Goal: Task Accomplishment & Management: Manage account settings

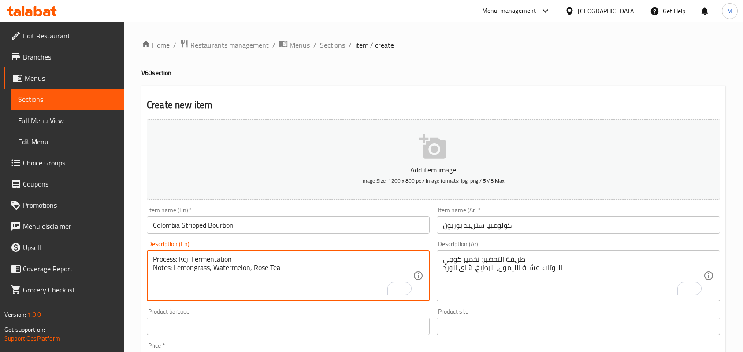
scroll to position [153, 0]
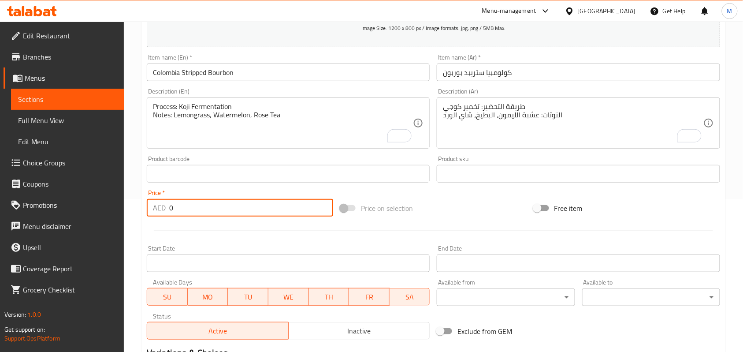
drag, startPoint x: 175, startPoint y: 207, endPoint x: 156, endPoint y: 203, distance: 19.3
click at [156, 203] on div "AED 0 Price *" at bounding box center [240, 208] width 186 height 18
paste input "73.66"
type input "73.66"
click at [134, 200] on div "Home / Restaurants management / Menus / Sections / item / create V60 section Cr…" at bounding box center [433, 169] width 619 height 601
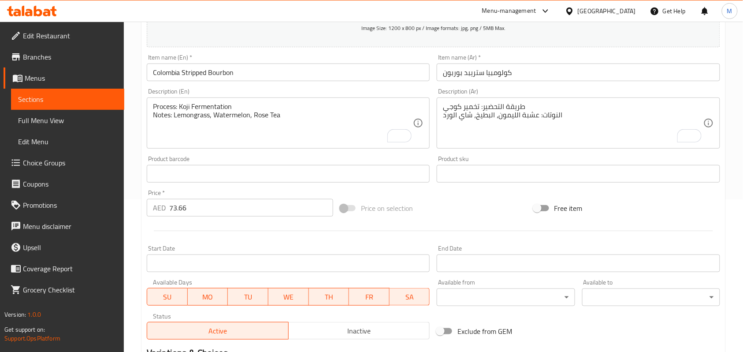
click at [136, 143] on div "Home / Restaurants management / Menus / Sections / item / create V60 section Cr…" at bounding box center [433, 169] width 619 height 601
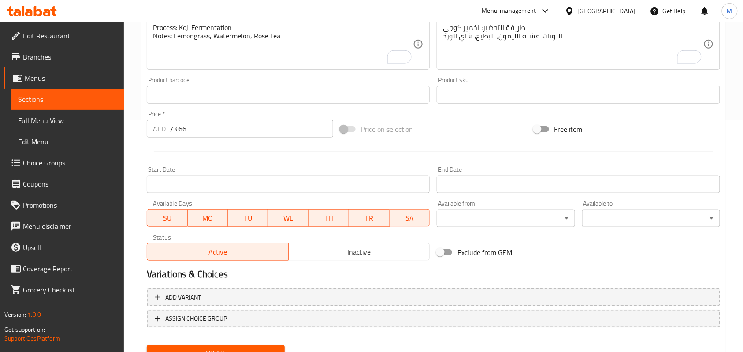
scroll to position [270, 0]
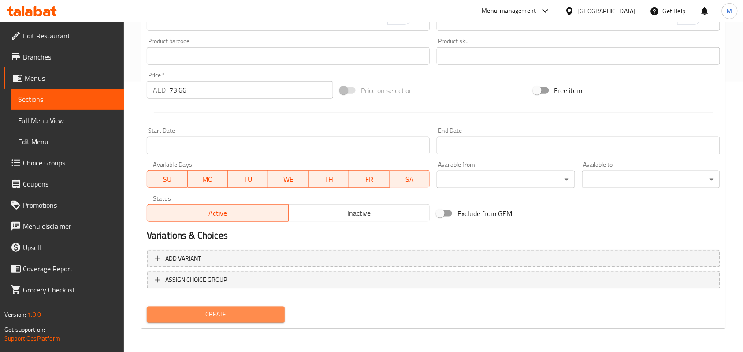
click at [205, 308] on button "Create" at bounding box center [216, 314] width 138 height 16
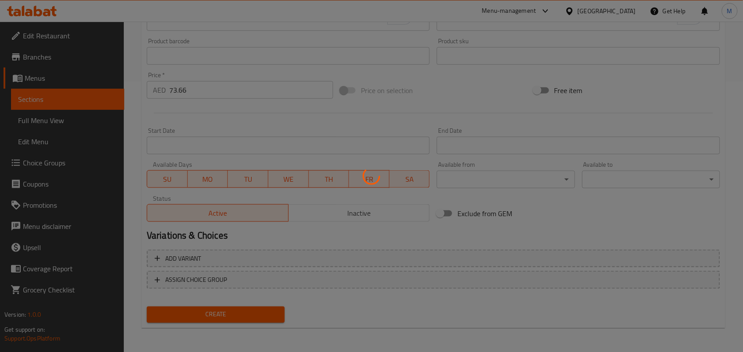
type input "0"
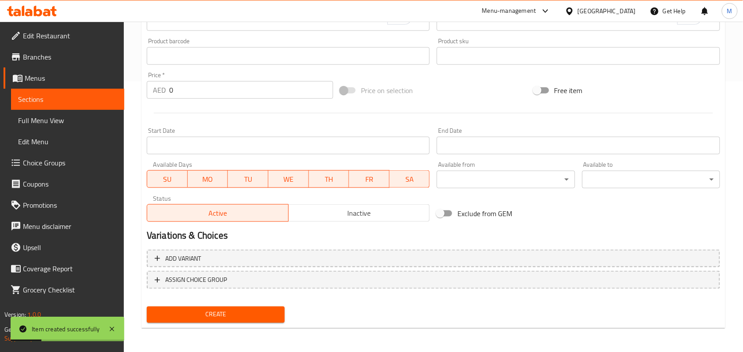
click at [131, 117] on div "Home / Restaurants management / Menus / Sections / item / create V60 section Cr…" at bounding box center [433, 51] width 619 height 601
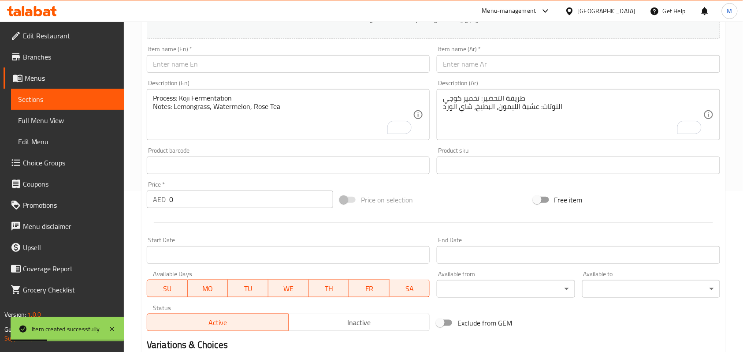
scroll to position [94, 0]
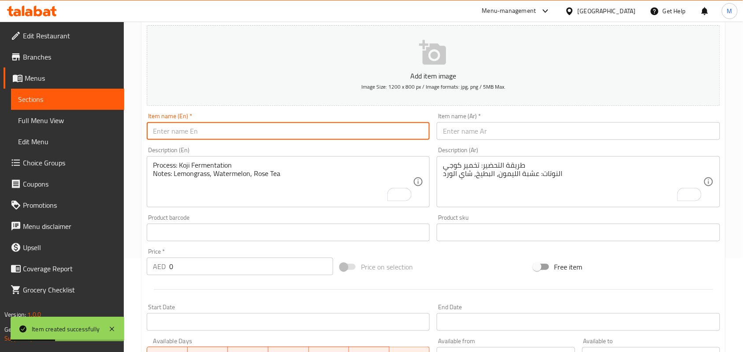
drag, startPoint x: 196, startPoint y: 134, endPoint x: 190, endPoint y: 134, distance: 5.3
click at [196, 134] on input "text" at bounding box center [288, 131] width 283 height 18
paste input "Shakiso"
type input "Shakiso"
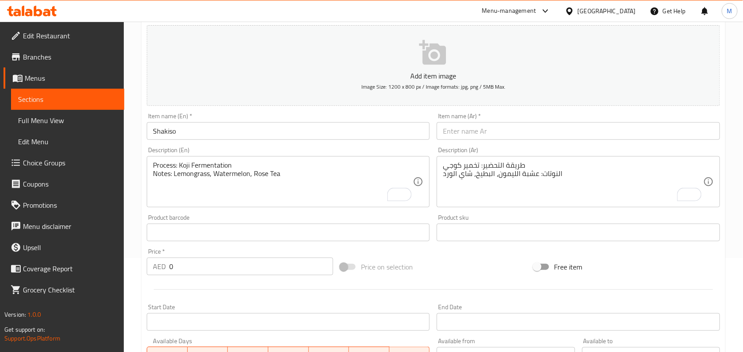
drag, startPoint x: 452, startPoint y: 135, endPoint x: 439, endPoint y: 135, distance: 12.8
click at [452, 135] on input "text" at bounding box center [578, 131] width 283 height 18
paste input "شاكيسو"
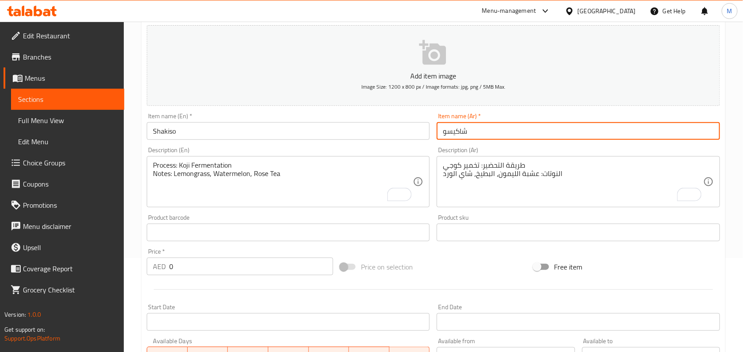
type input "شاكيسو"
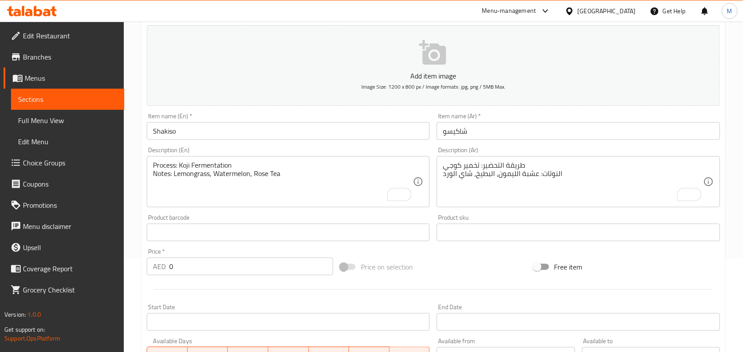
click at [238, 177] on textarea "Process: Koji Fermentation Notes: Lemongrass, Watermelon, Rose Tea" at bounding box center [283, 182] width 260 height 42
paste textarea "Process: Anaerobic heirloom Notes: Stone fruits, Floral, Silky body"
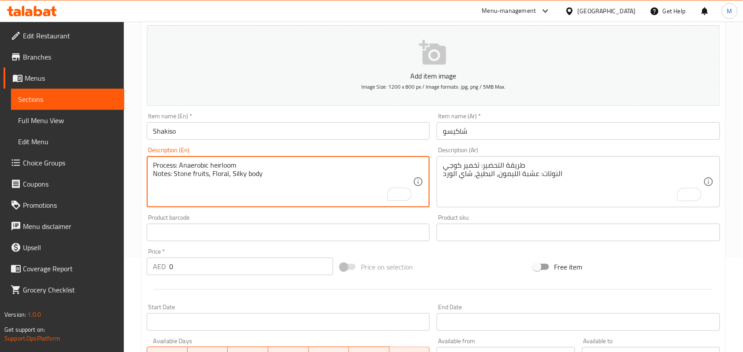
type textarea "Process: Anaerobic heirloom Notes: Stone fruits, Floral, Silky body"
click at [487, 179] on textarea "طريقة التحضير: تخمير كوجي النوتات: عشبة الليمون، البطيخ، شاي الورد" at bounding box center [573, 182] width 260 height 42
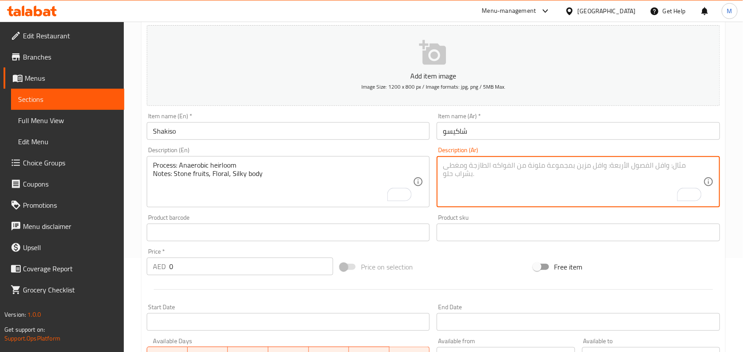
paste textarea "العملية: تخمير لا هوائي تقليدي الملاحظات: فواكه حجرية، أزهار، قوام حريري"
click at [523, 166] on textarea "العملية: تخمير لا هوائي تقليدي الملاحظات: فواكه حجرية، أزهار، قوام حريري" at bounding box center [573, 182] width 260 height 42
paste textarea "ريقة التحضير"
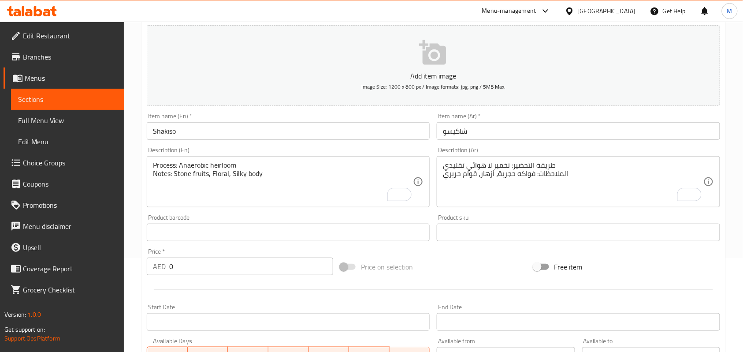
click at [547, 176] on textarea "طريقة التحضير: تخمير لا هوائي تقليدي الملاحظات: فواكه حجرية، أزهار، قوام حريري" at bounding box center [573, 182] width 260 height 42
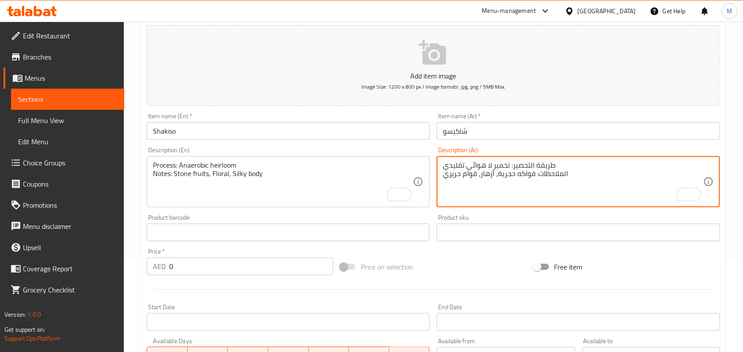
click at [547, 176] on textarea "طريقة التحضير: تخمير لا هوائي تقليدي الملاحظات: فواكه حجرية، أزهار، قوام حريري" at bounding box center [573, 182] width 260 height 42
paste textarea "وت"
type textarea "طريقة التحضير: تخمير لا هوائي تقليدي النوتات: فواكه حجرية، أزهار، قوام حريري"
click at [740, 168] on div "Home / Restaurants management / Menus / Sections / item / create V60 section Cr…" at bounding box center [433, 228] width 619 height 601
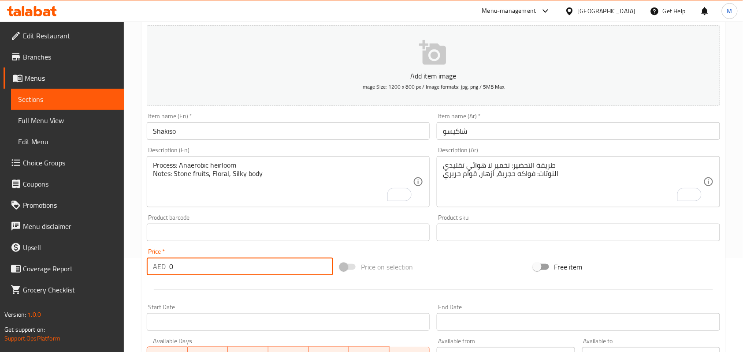
drag, startPoint x: 190, startPoint y: 271, endPoint x: 156, endPoint y: 264, distance: 34.7
click at [156, 264] on div "AED 0 Price *" at bounding box center [240, 266] width 186 height 18
paste input "36.83"
type input "36.83"
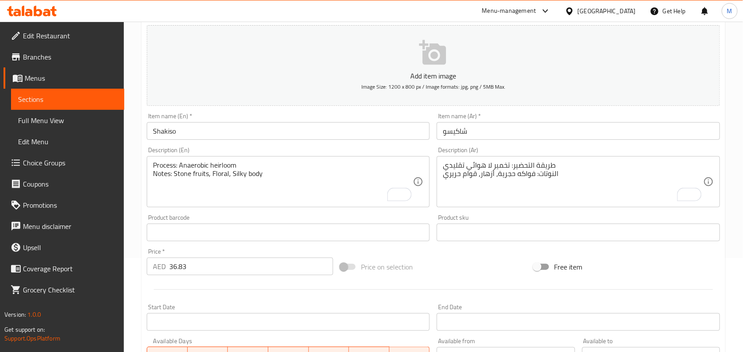
click at [126, 245] on div "Home / Restaurants management / Menus / Sections / item / create V60 section Cr…" at bounding box center [433, 228] width 619 height 601
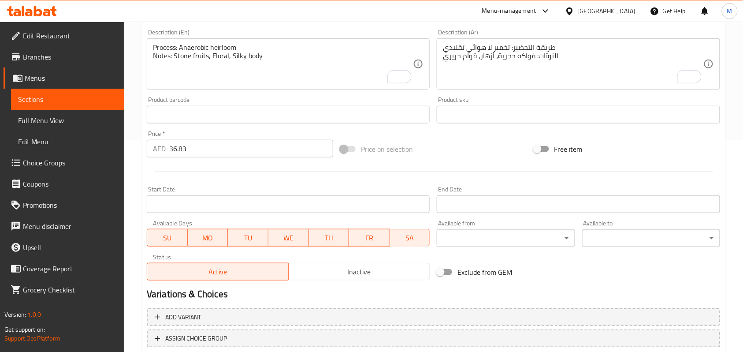
scroll to position [270, 0]
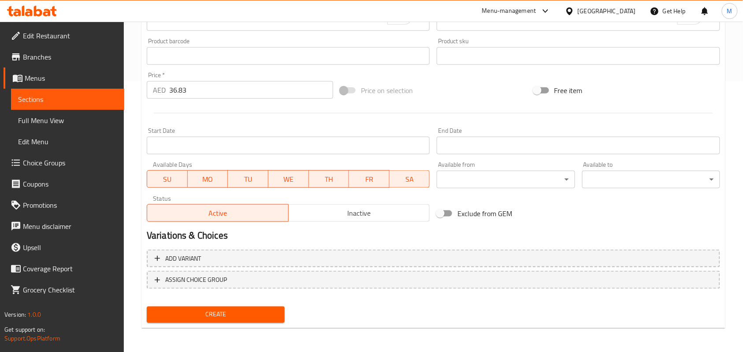
click at [228, 310] on span "Create" at bounding box center [216, 314] width 124 height 11
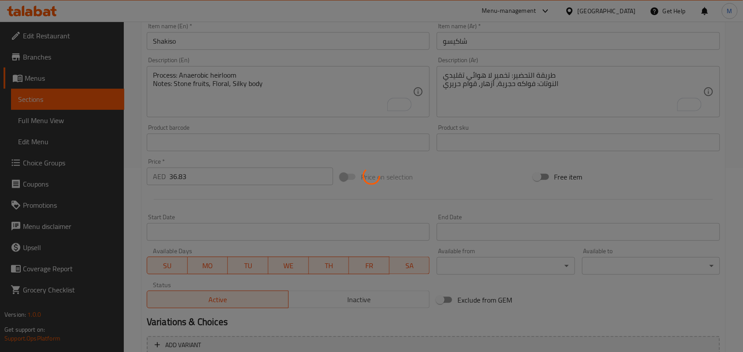
scroll to position [94, 0]
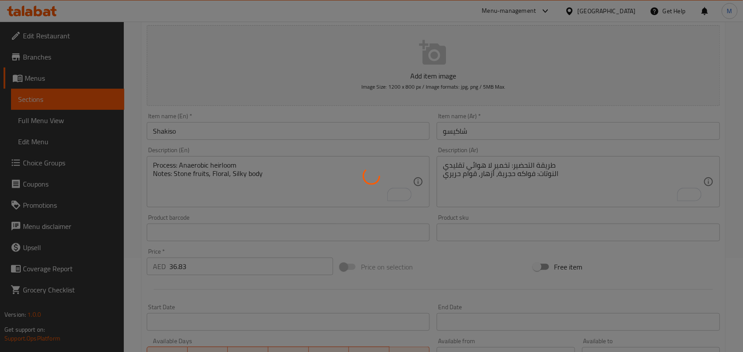
type input "0"
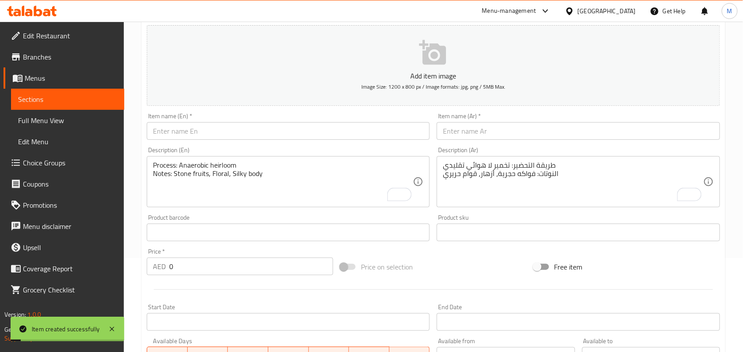
click at [210, 127] on input "text" at bounding box center [288, 131] width 283 height 18
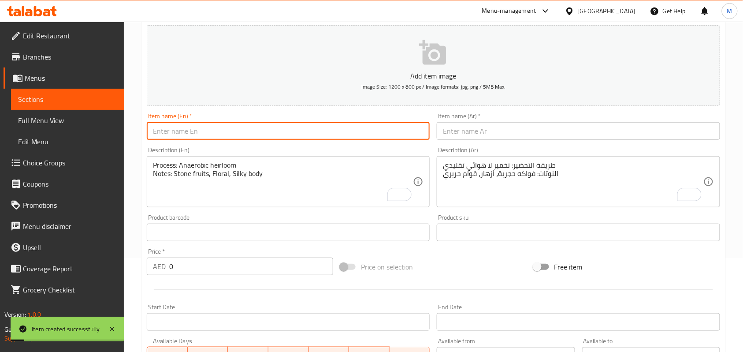
paste input "Hambela"
type input "Hambela"
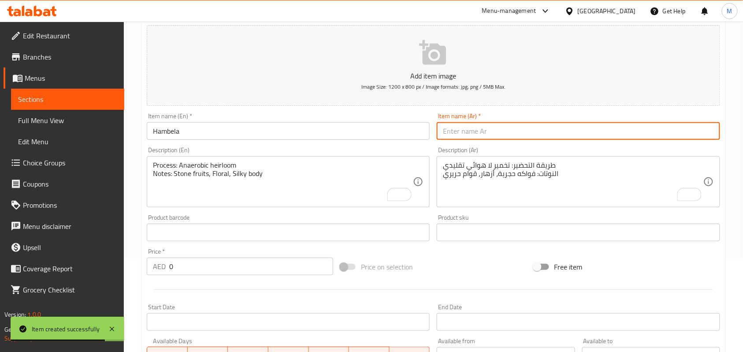
paste input "هامبيلا"
type input "هامبيلا"
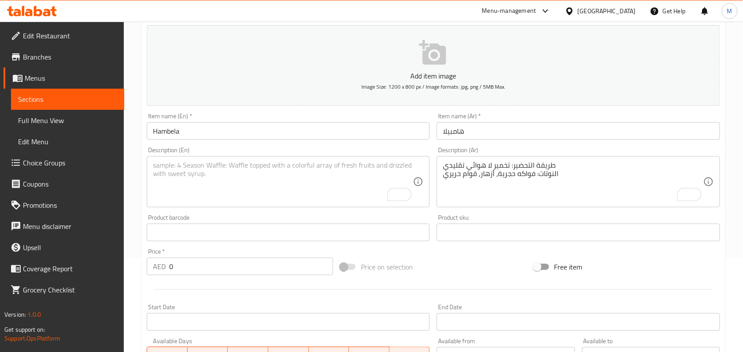
click at [226, 175] on textarea "To enrich screen reader interactions, please activate Accessibility in Grammarl…" at bounding box center [283, 182] width 260 height 42
paste textarea "Process: Process Natural Heirloom Notes: Raspberry, Jasmine Chocolate"
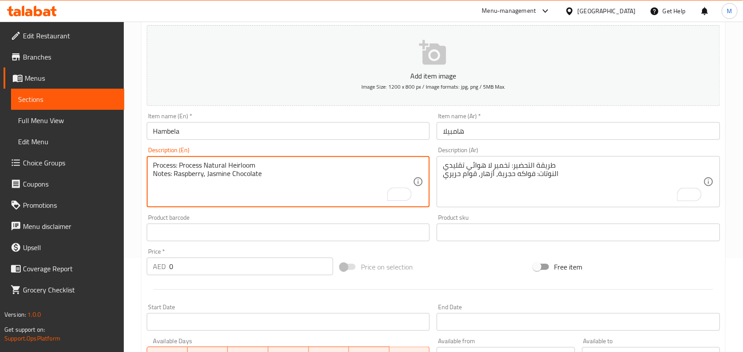
type textarea "Process: Process Natural Heirloom Notes: Raspberry, Jasmine Chocolate"
click at [521, 177] on textarea "To enrich screen reader interactions, please activate Accessibility in Grammarl…" at bounding box center [573, 182] width 260 height 42
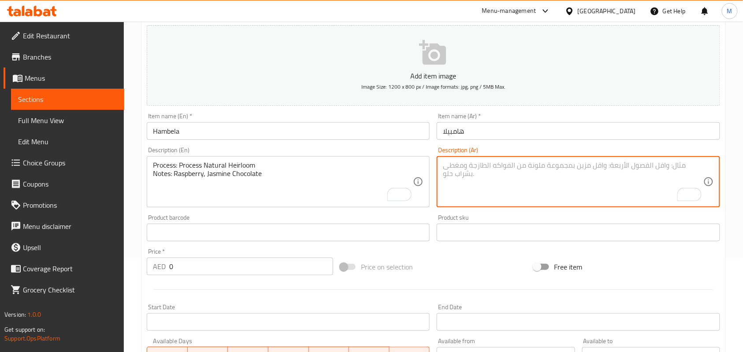
paste textarea "العملية: تخمير طبيعي تقليدي الملاحظات: توت العليق، [PERSON_NAME]، شوكولاتة"
click at [487, 177] on textarea "العملية: تخمير طبيعي تقليدي الملاحظات: توت العليق، [PERSON_NAME]، شوكولاتة" at bounding box center [573, 182] width 260 height 42
paste textarea "شوكولاتة الياسمين"
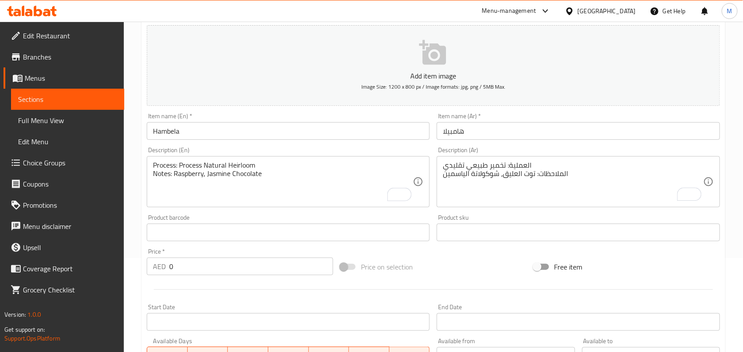
click at [558, 173] on textarea "العملية: تخمير طبيعي تقليدي الملاحظات: توت العليق، شوكولاتة الياسمين" at bounding box center [573, 182] width 260 height 42
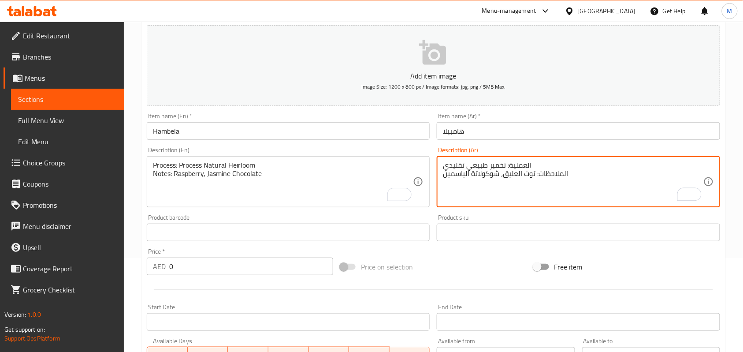
click at [558, 173] on textarea "العملية: تخمير طبيعي تقليدي الملاحظات: توت العليق، شوكولاتة الياسمين" at bounding box center [573, 182] width 260 height 42
paste textarea "وت"
click at [521, 167] on textarea "العملية: تخمير طبيعي تقليدي النوتات: توت العليق، شوكولاتة الياسمين" at bounding box center [573, 182] width 260 height 42
paste textarea "ريقة التحضير"
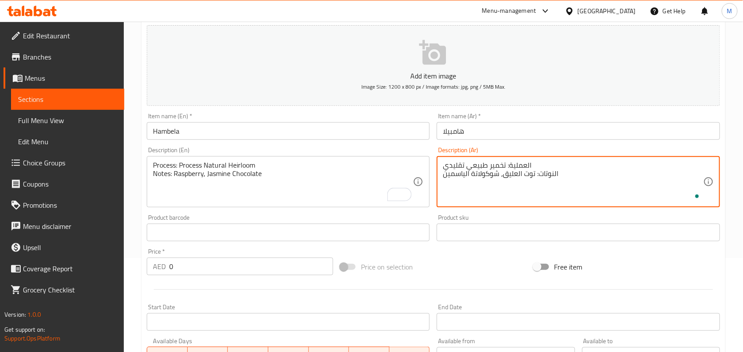
click at [524, 163] on textarea "العملية: تخمير طبيعي تقليدي النوتات: توت العليق، شوكولاتة الياسمين" at bounding box center [573, 182] width 260 height 42
paste textarea "ريقة التحضير"
type textarea "طريقة التحضير: تخمير طبيعي تقليدي النوتات: توت العليق، شوكولاتة الياسمين"
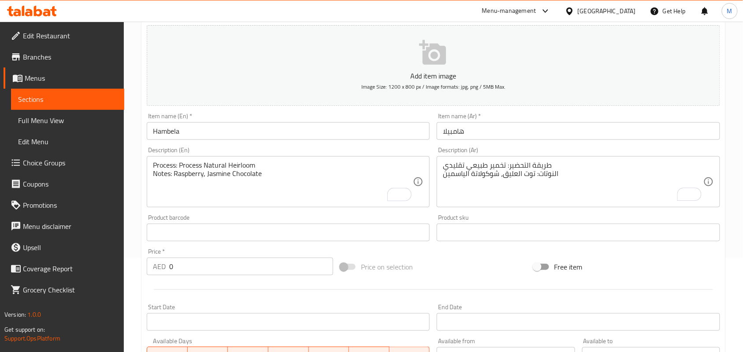
click at [731, 126] on div "Home / Restaurants management / Menus / Sections / item / create V60 section Cr…" at bounding box center [433, 228] width 619 height 601
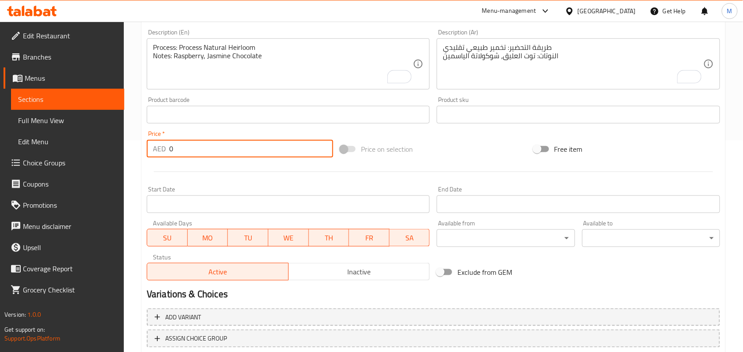
drag, startPoint x: 184, startPoint y: 154, endPoint x: 150, endPoint y: 147, distance: 34.8
click at [150, 147] on div "AED 0 Price *" at bounding box center [240, 149] width 186 height 18
paste input "36.83"
type input "36.83"
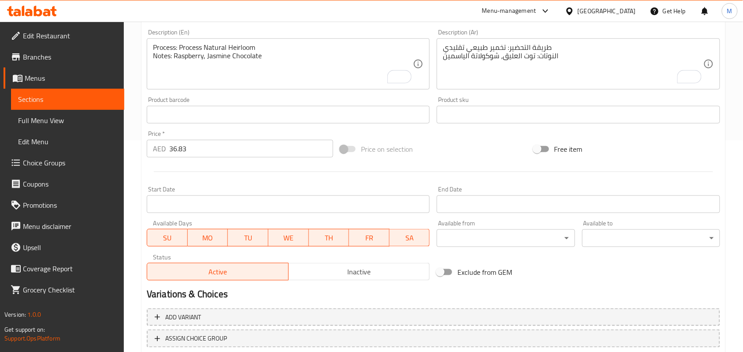
click at [138, 149] on div "Home / Restaurants management / Menus / Sections / item / create V60 section Cr…" at bounding box center [433, 110] width 619 height 601
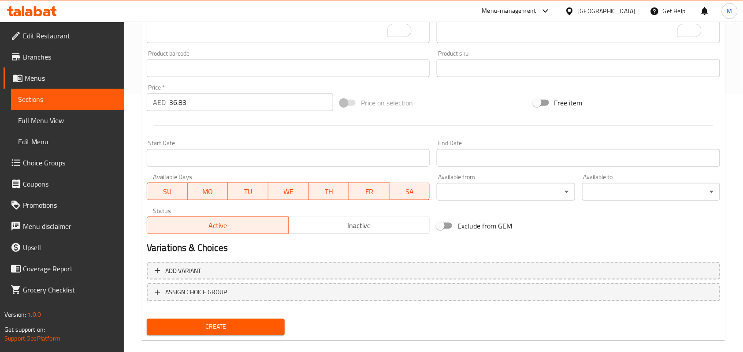
scroll to position [270, 0]
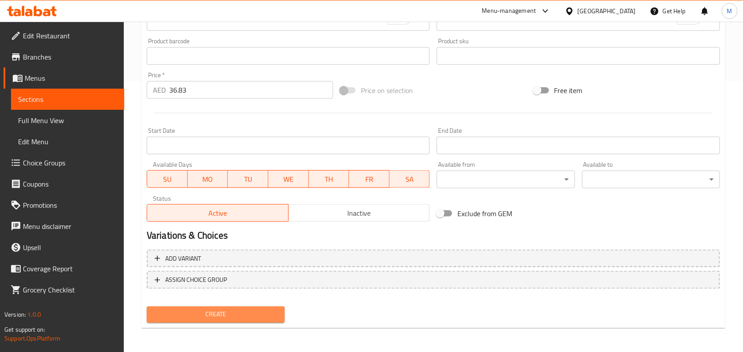
click at [207, 309] on span "Create" at bounding box center [216, 314] width 124 height 11
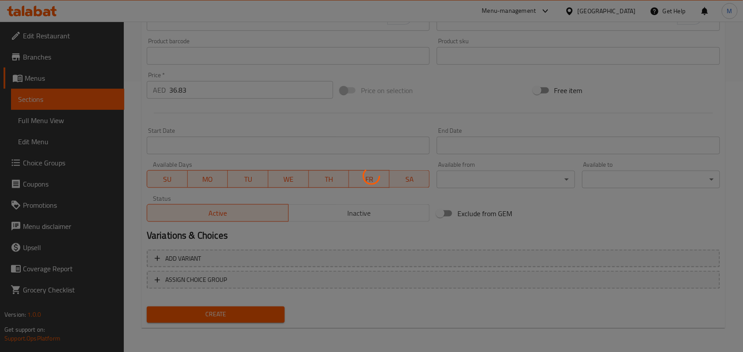
type input "0"
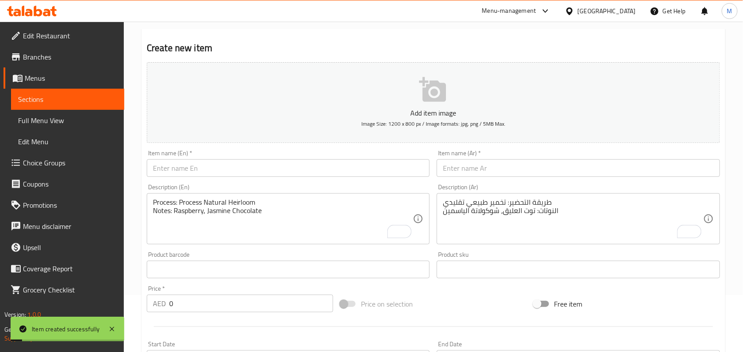
scroll to position [0, 0]
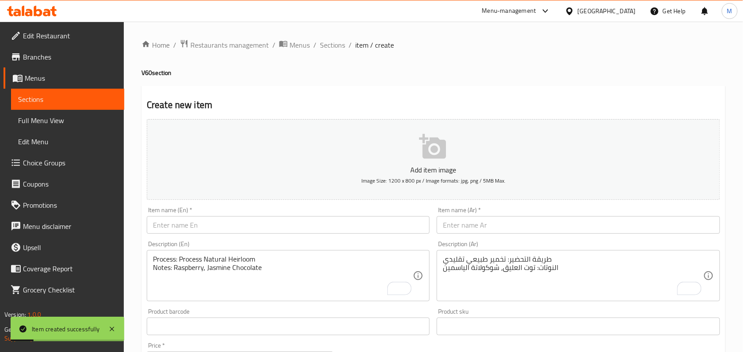
click at [338, 54] on div "Home / Restaurants management / Menus / Sections / item / create V60 section Cr…" at bounding box center [433, 322] width 584 height 566
click at [336, 48] on span "Sections" at bounding box center [332, 45] width 25 height 11
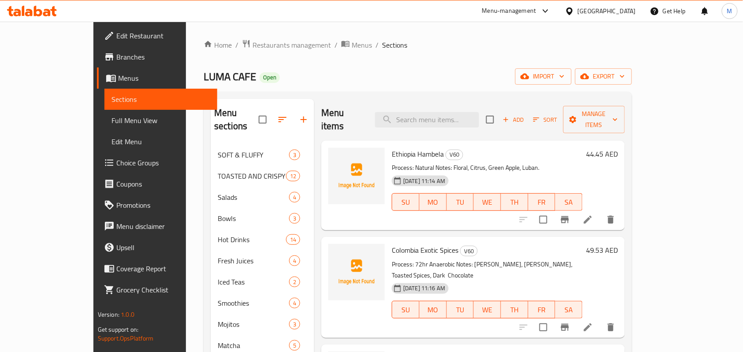
click at [515, 162] on p "Process: Natural Notes: Floral, Citrus, Green Apple, Luban." at bounding box center [487, 167] width 191 height 11
click at [502, 162] on p "Process: Natural Notes: Floral, Citrus, Green Apple, Luban." at bounding box center [487, 167] width 191 height 11
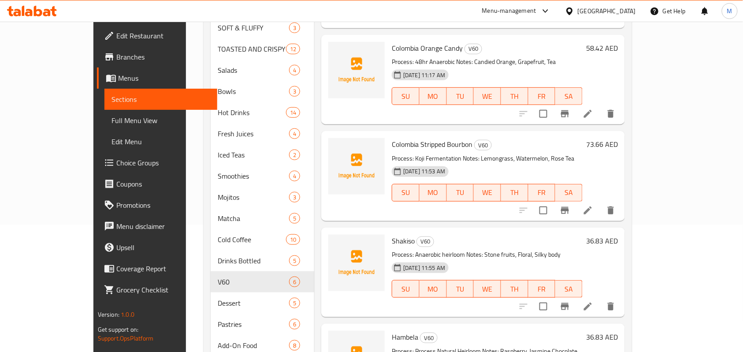
scroll to position [189, 0]
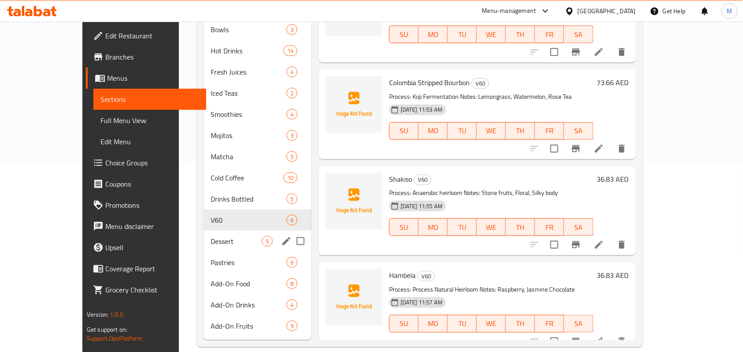
click at [211, 236] on span "Dessert" at bounding box center [236, 241] width 51 height 11
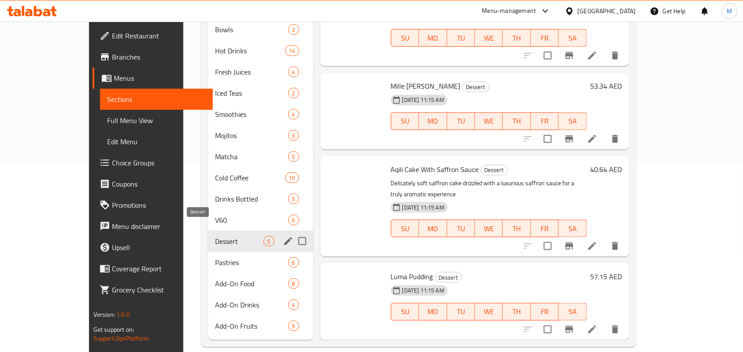
scroll to position [34, 0]
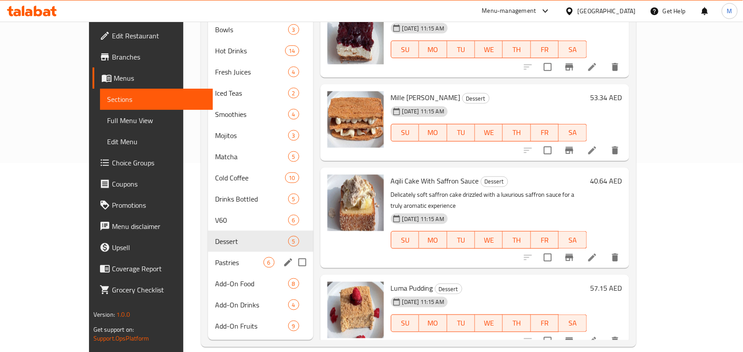
click at [208, 255] on div "Pastries 6" at bounding box center [260, 262] width 105 height 21
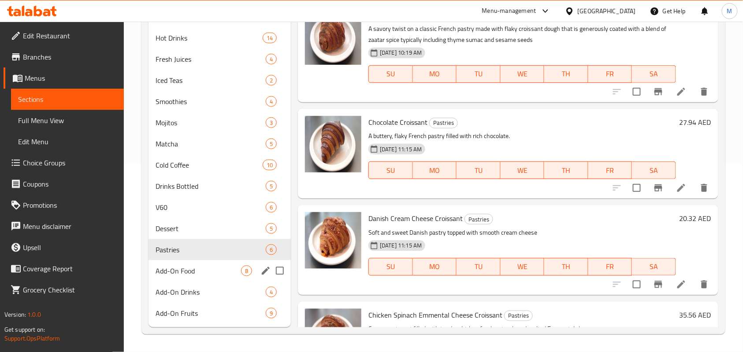
click at [191, 279] on div "Add-On Food 8" at bounding box center [220, 270] width 142 height 21
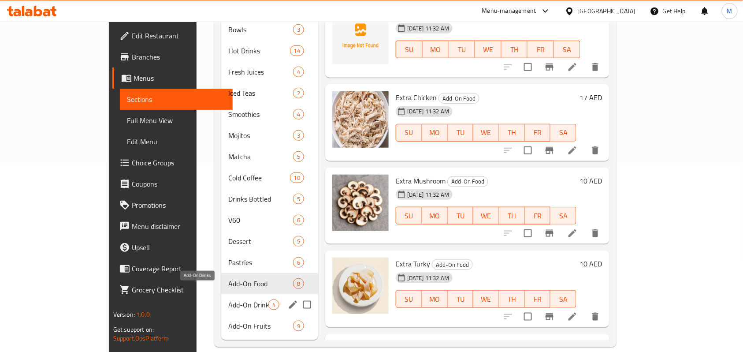
click at [228, 299] on span "Add-On Drinks" at bounding box center [248, 304] width 40 height 11
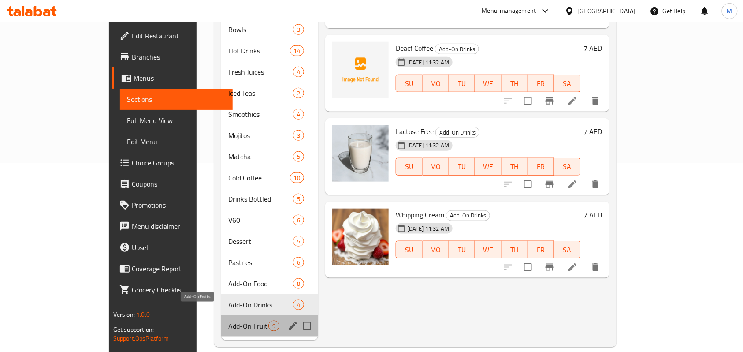
click at [228, 320] on span "Add-On Fruits" at bounding box center [248, 325] width 40 height 11
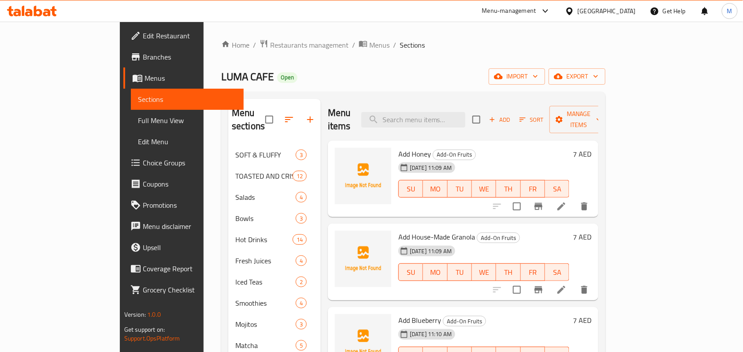
click at [506, 57] on div "Home / Restaurants management / Menus / Sections LUMA CAFE Open import export M…" at bounding box center [413, 287] width 384 height 496
click at [599, 76] on span "export" at bounding box center [577, 76] width 43 height 11
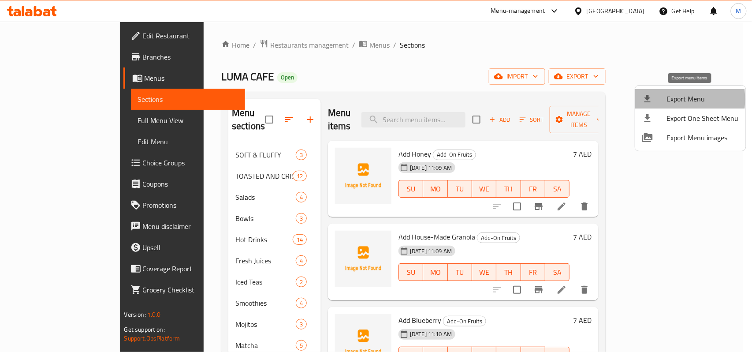
click at [663, 99] on div at bounding box center [654, 98] width 25 height 11
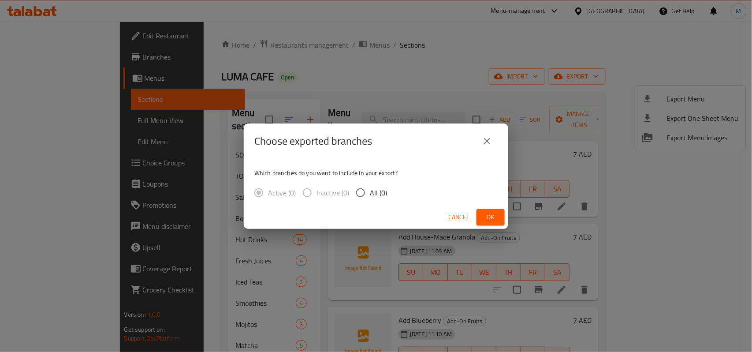
click at [362, 189] on input "All (0)" at bounding box center [360, 192] width 19 height 19
radio input "true"
click at [498, 219] on button "Ok" at bounding box center [490, 217] width 28 height 16
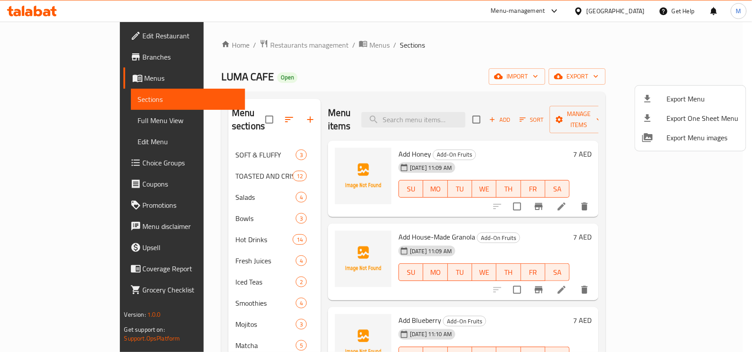
click at [454, 145] on div at bounding box center [376, 176] width 752 height 352
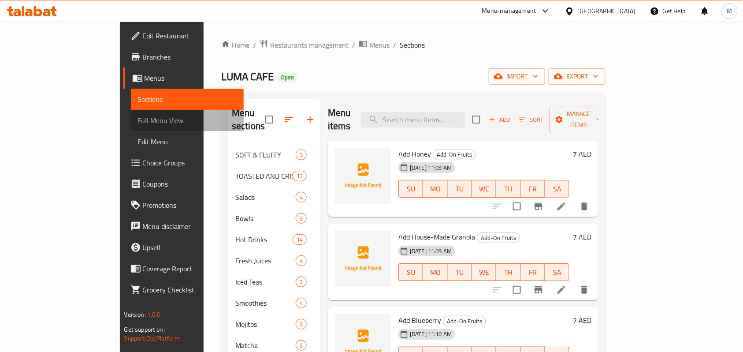
click at [138, 119] on span "Full Menu View" at bounding box center [187, 120] width 99 height 11
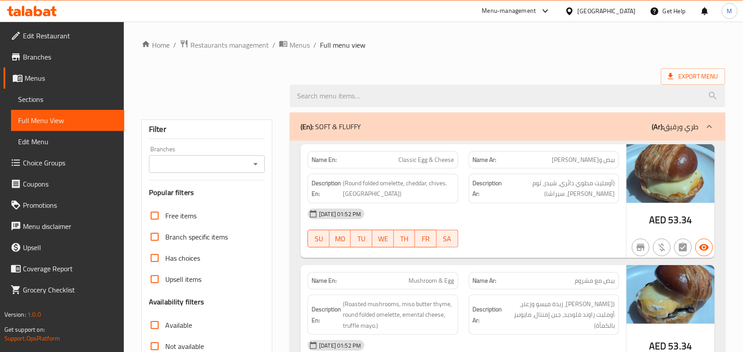
click at [56, 97] on span "Sections" at bounding box center [67, 99] width 99 height 11
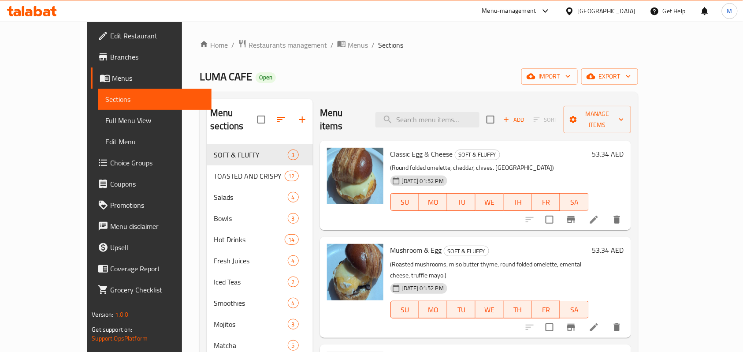
click at [112, 81] on span "Menus" at bounding box center [158, 78] width 93 height 11
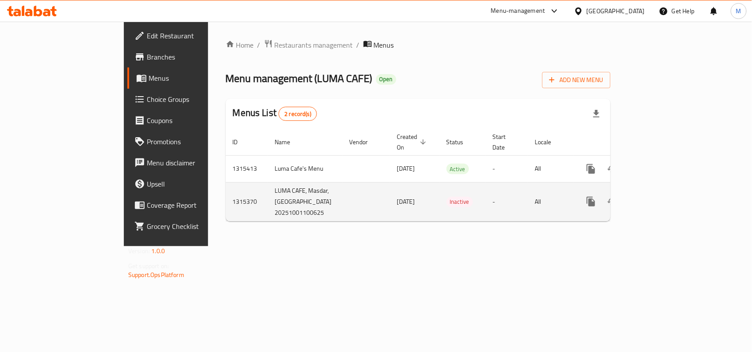
click at [486, 185] on td "-" at bounding box center [507, 201] width 42 height 39
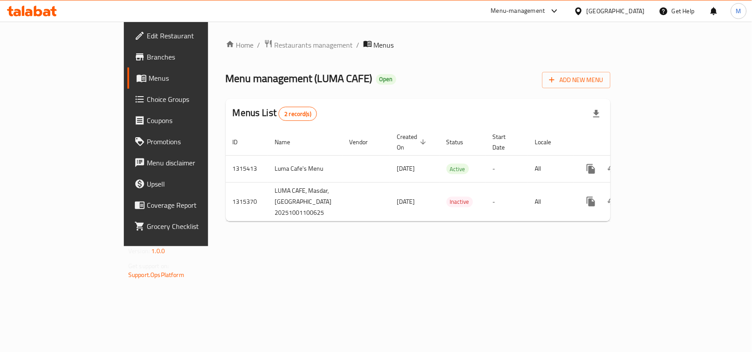
click at [424, 76] on div "Menu management ( LUMA CAFE ) Open Add New Menu" at bounding box center [418, 78] width 385 height 20
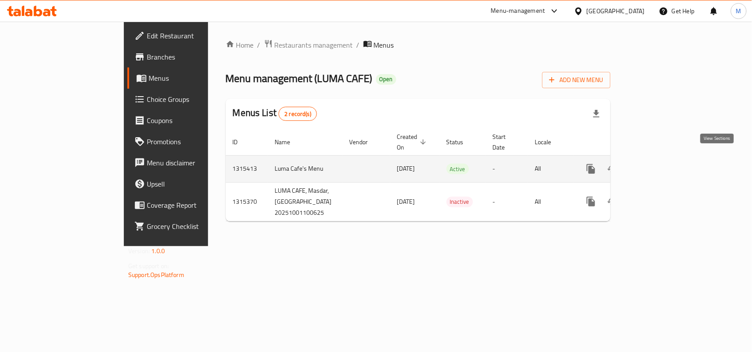
click at [660, 164] on icon "enhanced table" at bounding box center [654, 169] width 11 height 11
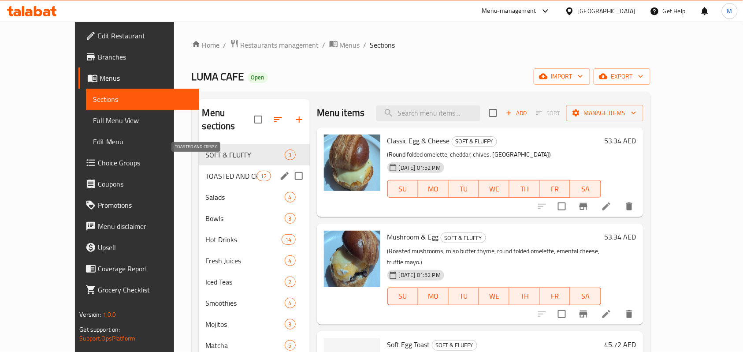
click at [206, 171] on span "TOASTED AND CRISPY" at bounding box center [231, 176] width 51 height 11
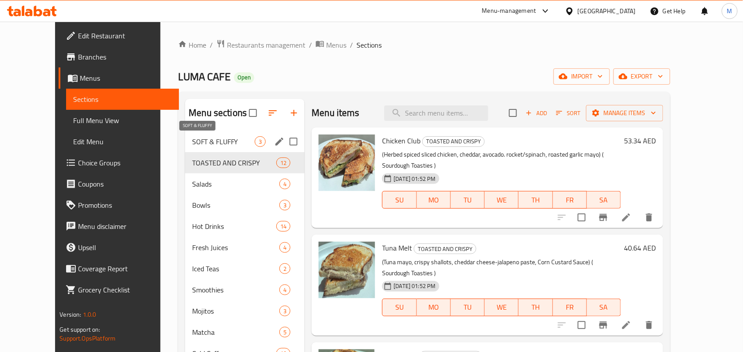
click at [192, 141] on span "SOFT & FLUFFY" at bounding box center [223, 141] width 63 height 11
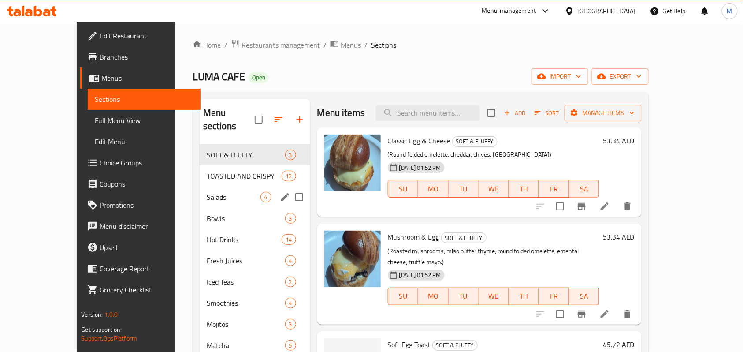
click at [207, 192] on span "Salads" at bounding box center [234, 197] width 54 height 11
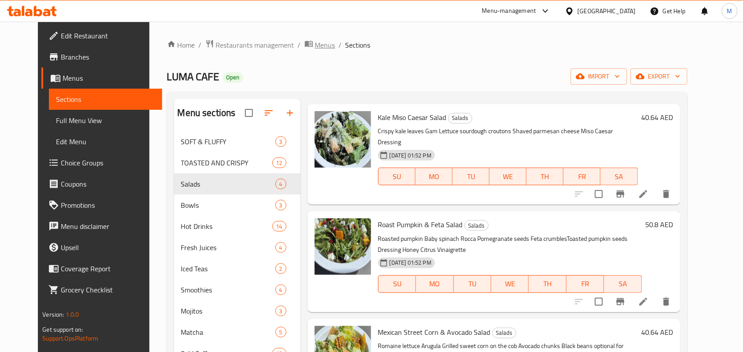
click at [315, 43] on span "Menus" at bounding box center [325, 45] width 20 height 11
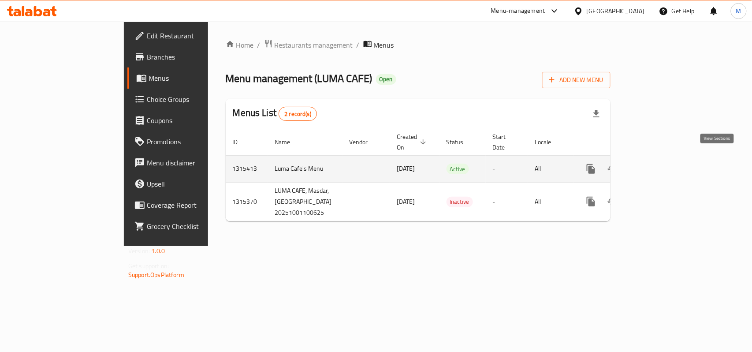
click at [658, 165] on icon "enhanced table" at bounding box center [655, 169] width 8 height 8
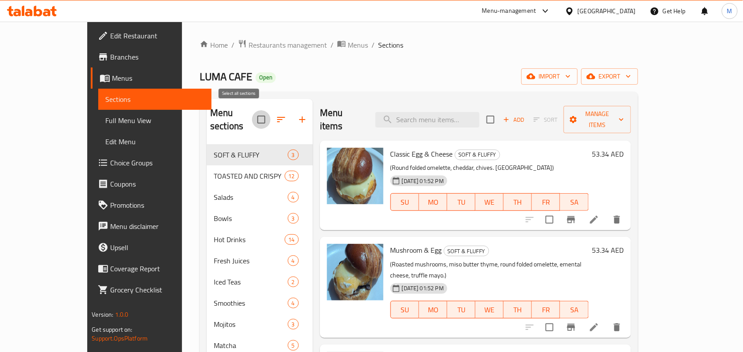
click at [252, 110] on input "checkbox" at bounding box center [261, 119] width 19 height 19
checkbox input "true"
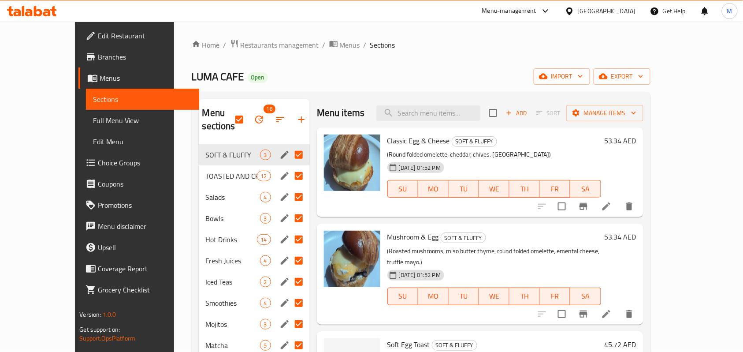
click at [482, 66] on div "Home / Restaurants management / Menus / Sections LUMA CAFE Open import export M…" at bounding box center [421, 287] width 459 height 496
click at [254, 114] on icon "button" at bounding box center [259, 119] width 11 height 11
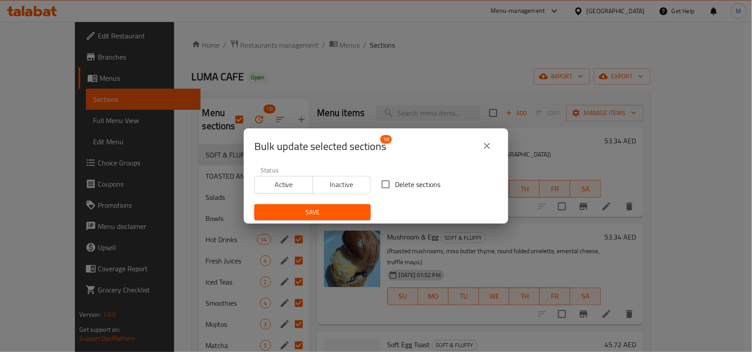
click at [428, 179] on span "Delete sections" at bounding box center [417, 184] width 45 height 11
click at [395, 179] on input "Delete sections" at bounding box center [385, 184] width 19 height 19
checkbox input "true"
click at [323, 208] on span "Save" at bounding box center [312, 212] width 102 height 11
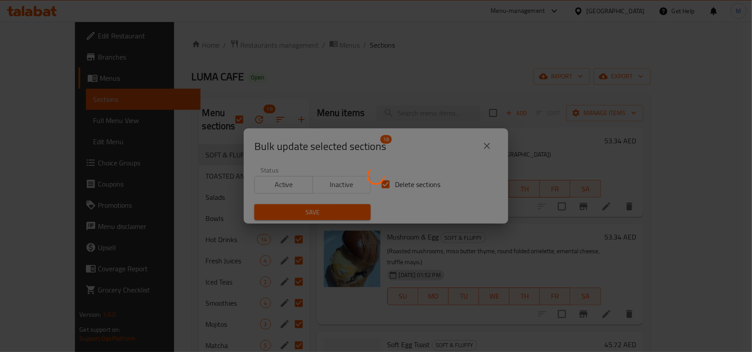
checkbox input "false"
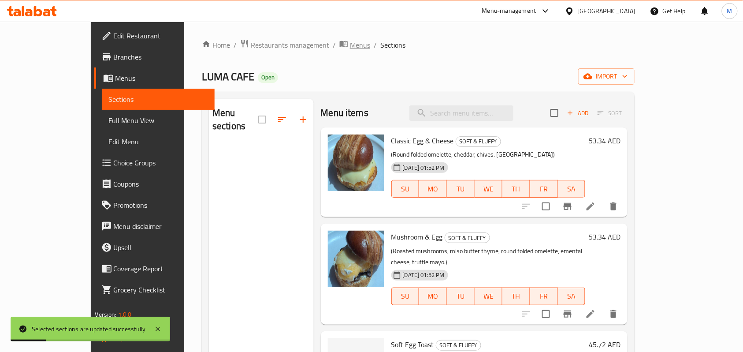
click at [350, 41] on span "Menus" at bounding box center [360, 45] width 20 height 11
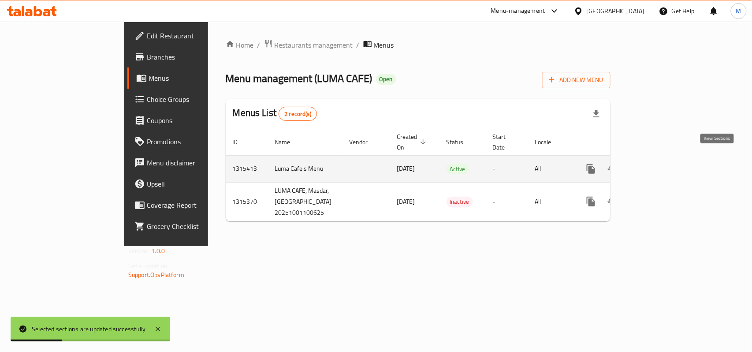
click at [658, 165] on icon "enhanced table" at bounding box center [655, 169] width 8 height 8
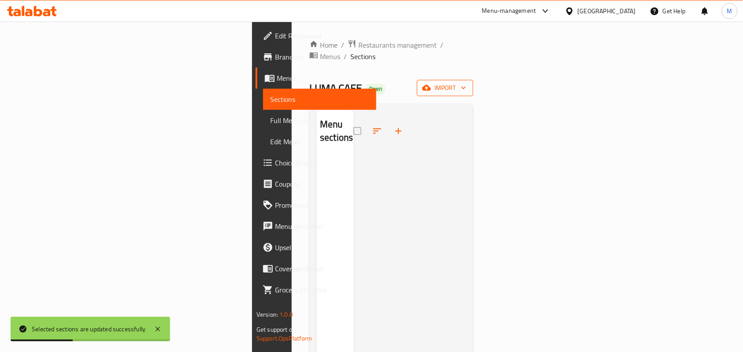
click at [466, 82] on span "import" at bounding box center [445, 87] width 42 height 11
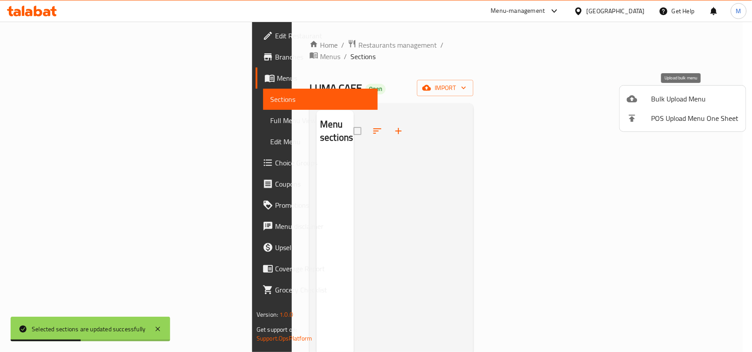
click at [680, 98] on span "Bulk Upload Menu" at bounding box center [694, 98] width 87 height 11
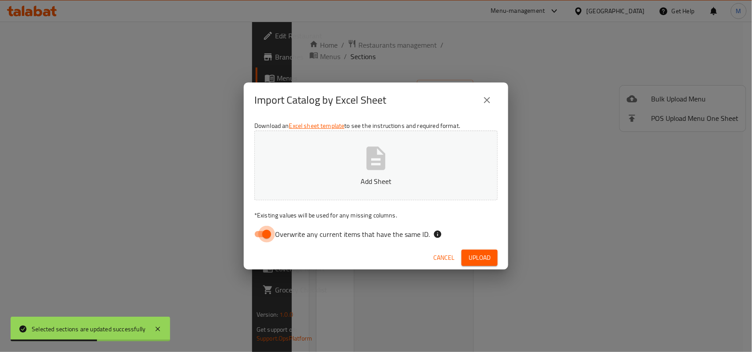
click at [257, 236] on input "Overwrite any current items that have the same ID." at bounding box center [267, 234] width 50 height 17
checkbox input "false"
click at [331, 173] on button "Add Sheet" at bounding box center [375, 165] width 243 height 70
click at [491, 258] on button "Upload" at bounding box center [479, 257] width 36 height 16
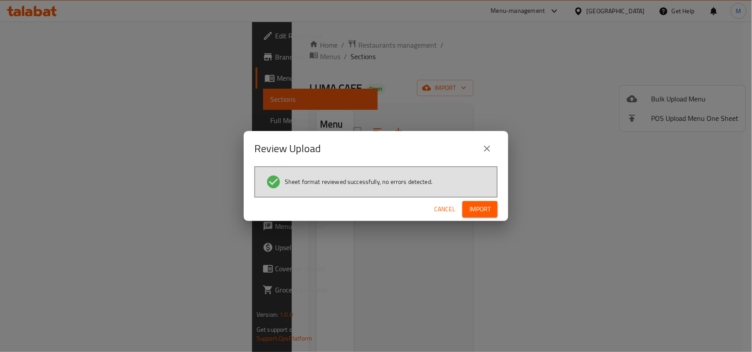
click at [478, 210] on span "Import" at bounding box center [479, 209] width 21 height 11
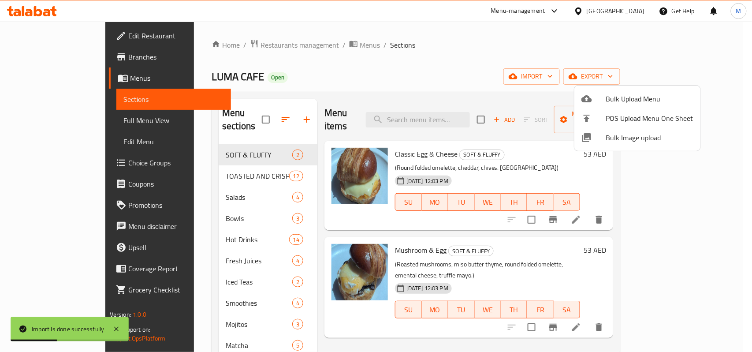
click at [189, 145] on div at bounding box center [376, 176] width 752 height 352
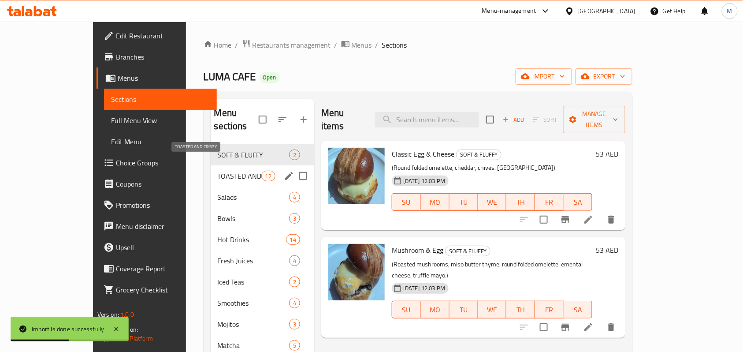
click at [218, 171] on span "TOASTED AND CRISPY" at bounding box center [240, 176] width 44 height 11
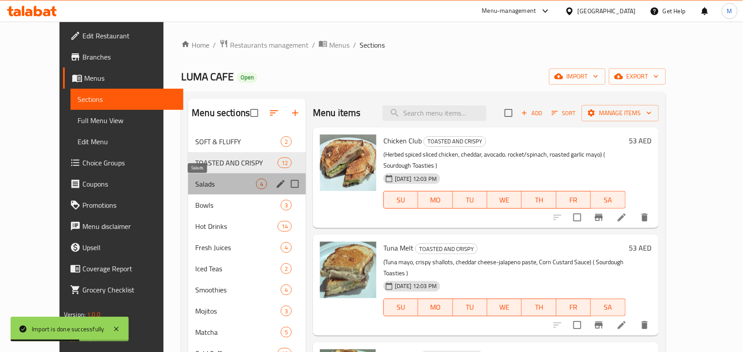
click at [195, 185] on span "Salads" at bounding box center [225, 184] width 61 height 11
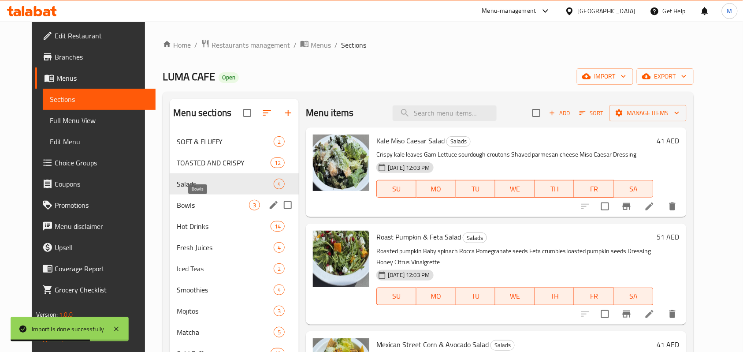
click at [177, 203] on span "Bowls" at bounding box center [213, 205] width 72 height 11
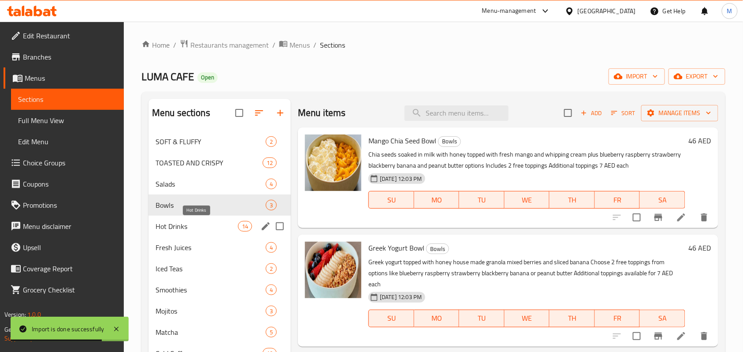
click at [168, 227] on span "Hot Drinks" at bounding box center [197, 226] width 82 height 11
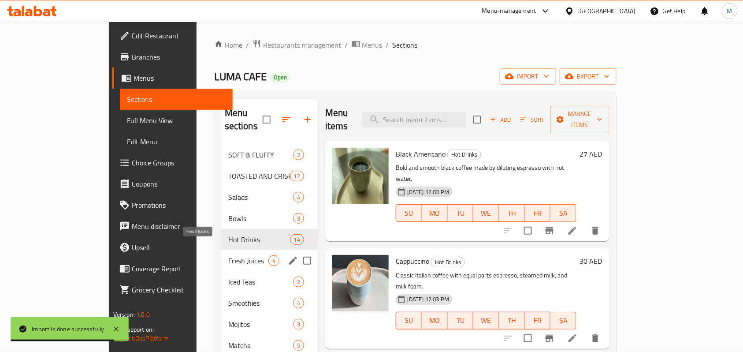
click at [228, 255] on span "Fresh Juices" at bounding box center [248, 260] width 40 height 11
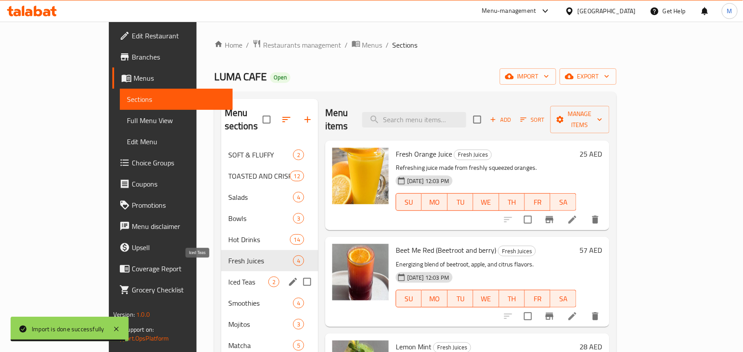
click at [228, 276] on span "Iced Teas" at bounding box center [248, 281] width 40 height 11
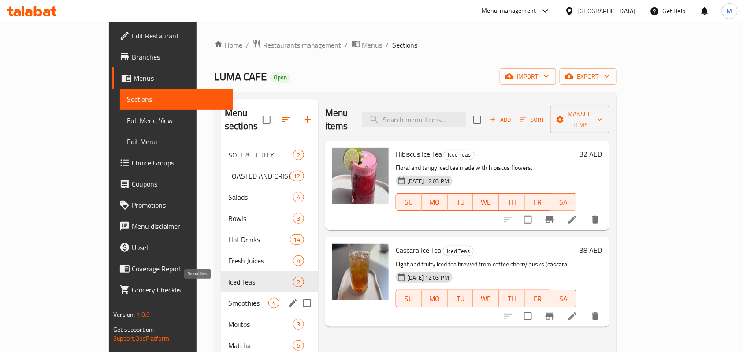
click at [228, 298] on span "Smoothies" at bounding box center [248, 303] width 40 height 11
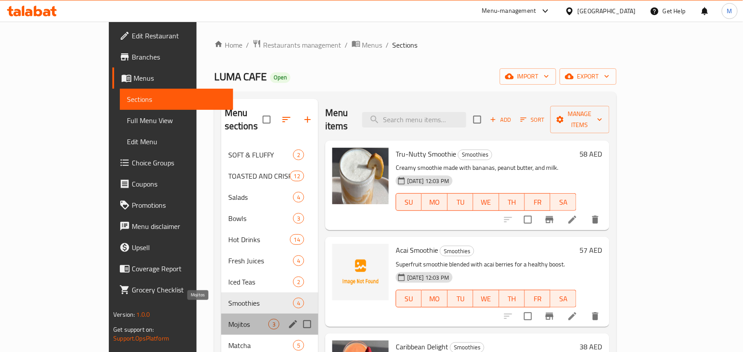
click at [228, 319] on span "Mojitos" at bounding box center [248, 324] width 40 height 11
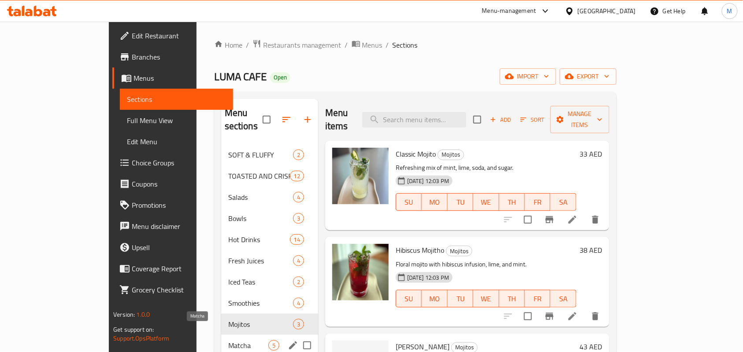
click at [228, 340] on span "Matcha" at bounding box center [248, 345] width 40 height 11
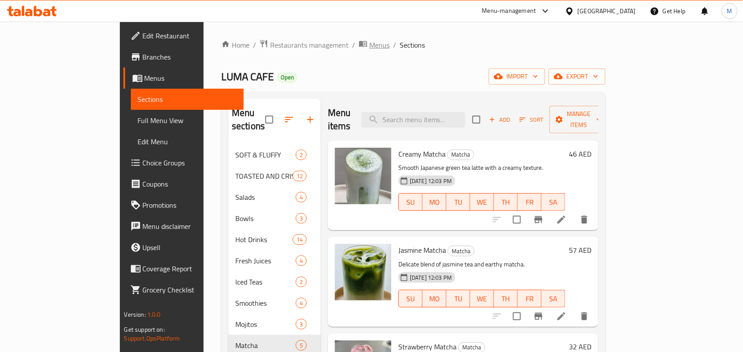
click at [369, 41] on span "Menus" at bounding box center [379, 45] width 20 height 11
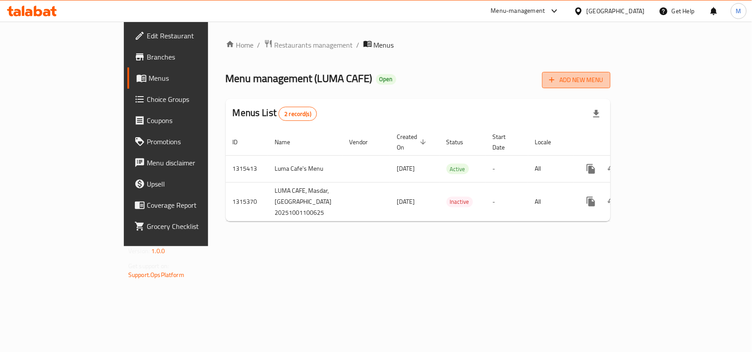
click at [603, 81] on span "Add New Menu" at bounding box center [576, 79] width 54 height 11
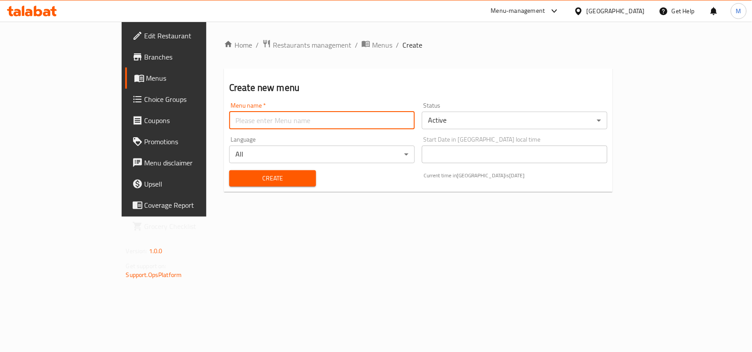
click at [229, 120] on input "text" at bounding box center [322, 121] width 186 height 18
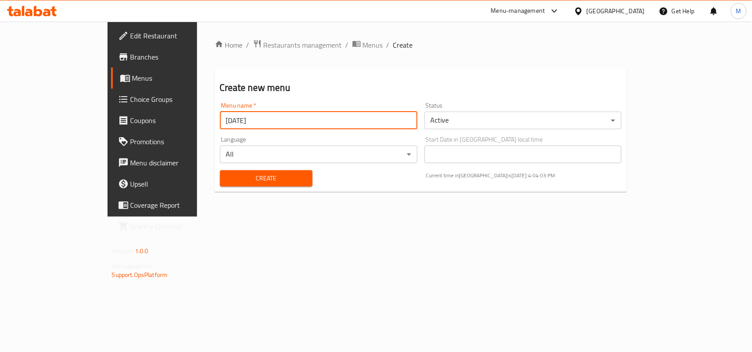
type input "[DATE]"
click at [462, 115] on body "​ Menu-management [GEOGRAPHIC_DATA] Get Help M Edit Restaurant Branches Menus C…" at bounding box center [376, 187] width 752 height 330
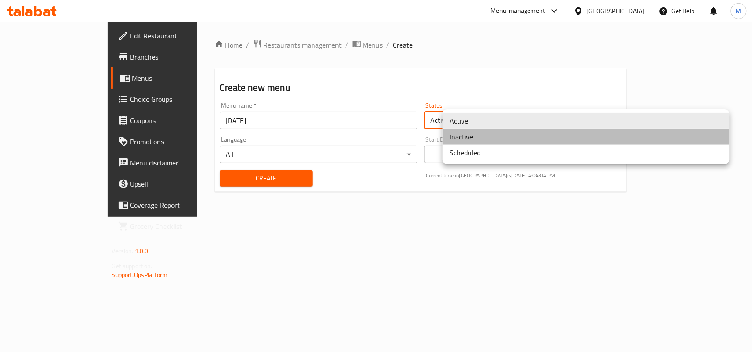
click at [480, 137] on li "Inactive" at bounding box center [586, 137] width 287 height 16
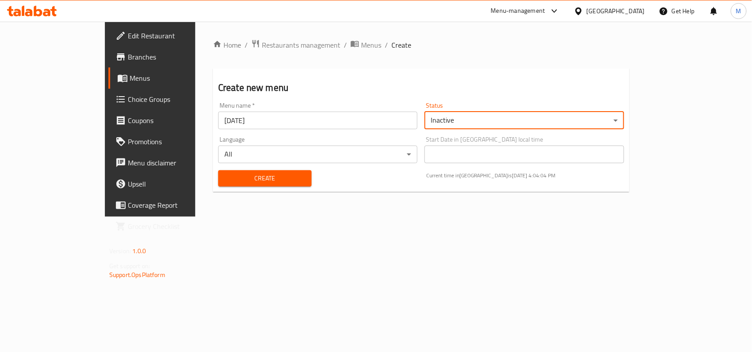
click at [238, 174] on span "Create" at bounding box center [264, 178] width 79 height 11
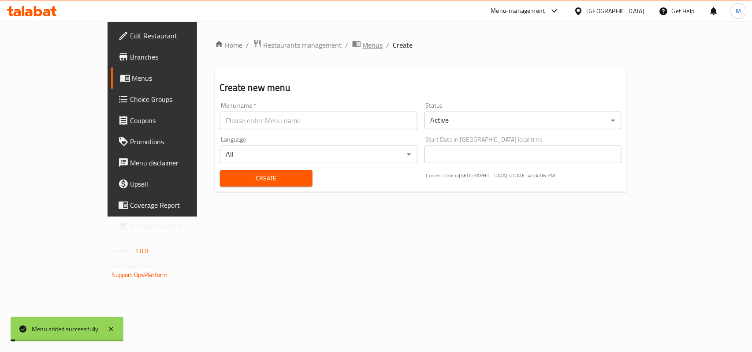
click at [363, 43] on span "Menus" at bounding box center [373, 45] width 20 height 11
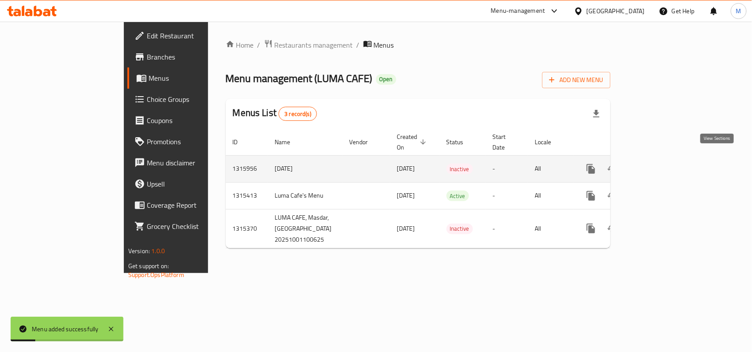
click at [660, 164] on icon "enhanced table" at bounding box center [654, 169] width 11 height 11
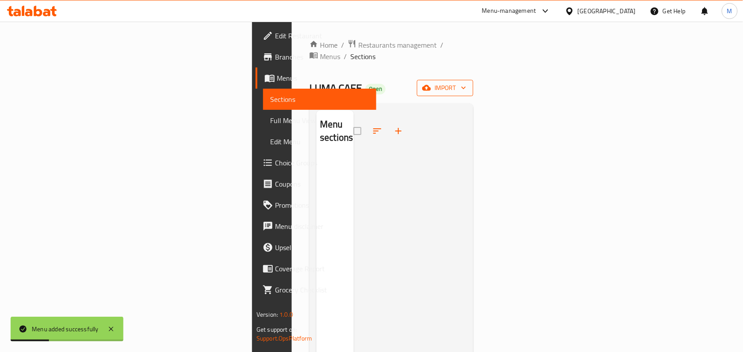
click at [466, 82] on span "import" at bounding box center [445, 87] width 42 height 11
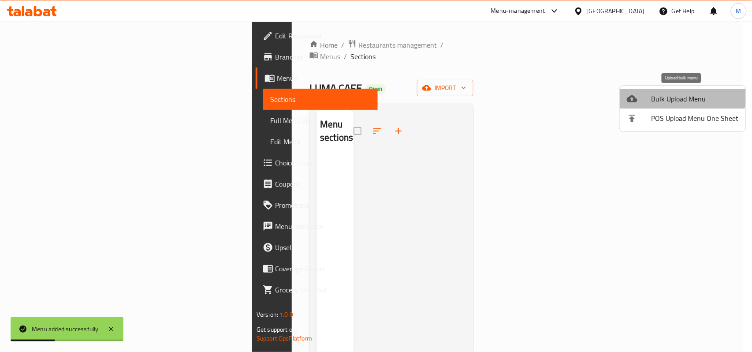
click at [660, 94] on span "Bulk Upload Menu" at bounding box center [694, 98] width 87 height 11
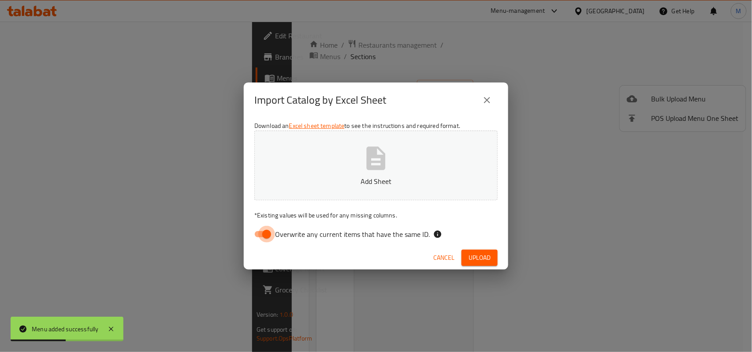
click at [261, 231] on input "Overwrite any current items that have the same ID." at bounding box center [267, 234] width 50 height 17
checkbox input "false"
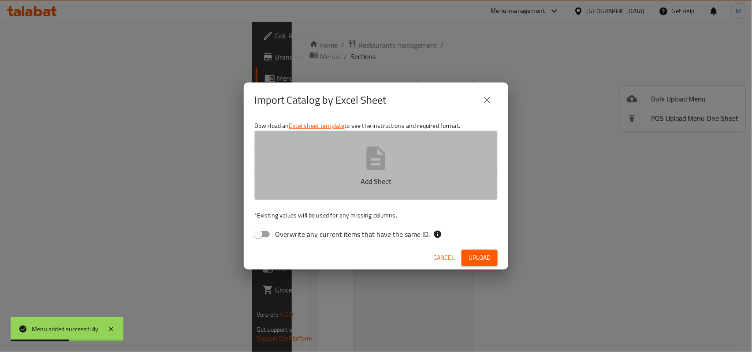
click at [337, 157] on button "Add Sheet" at bounding box center [375, 165] width 243 height 70
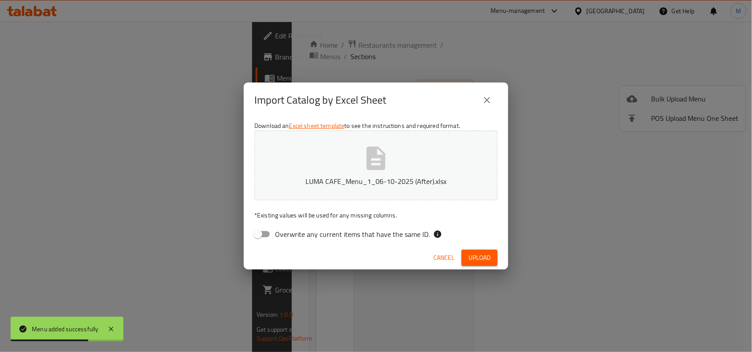
click at [480, 250] on button "Upload" at bounding box center [479, 257] width 36 height 16
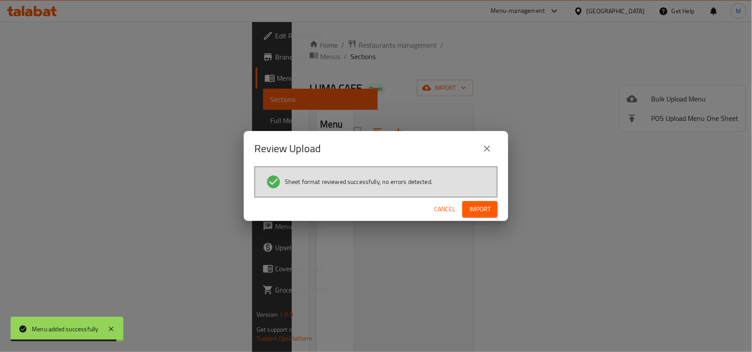
click at [503, 196] on div "Review Upload Sheet format reviewed successfully, no errors detected. Cancel Im…" at bounding box center [376, 176] width 264 height 90
click at [472, 208] on span "Import" at bounding box center [479, 209] width 21 height 11
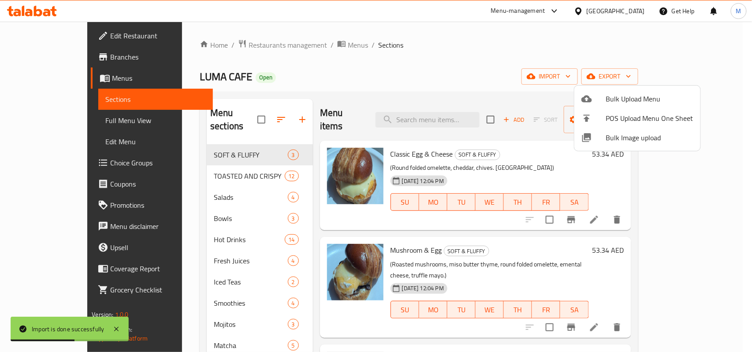
click at [439, 78] on div at bounding box center [376, 176] width 752 height 352
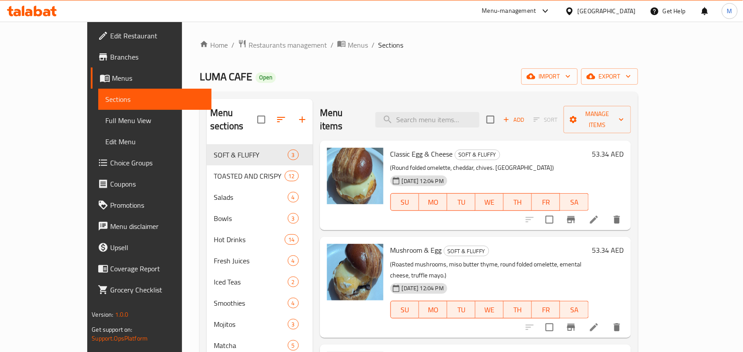
click at [200, 74] on span "LUMA CAFE" at bounding box center [226, 77] width 52 height 20
drag, startPoint x: 160, startPoint y: 74, endPoint x: 179, endPoint y: 74, distance: 18.1
click at [200, 74] on span "LUMA CAFE" at bounding box center [226, 77] width 52 height 20
copy span "LUMA CAFE"
drag, startPoint x: 48, startPoint y: 123, endPoint x: 126, endPoint y: 130, distance: 78.8
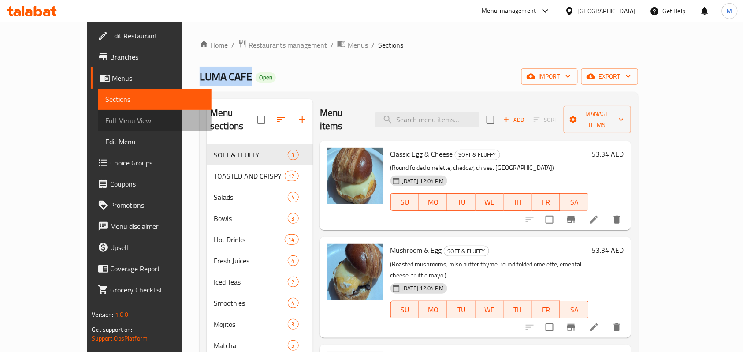
click at [105, 123] on span "Full Menu View" at bounding box center [154, 120] width 99 height 11
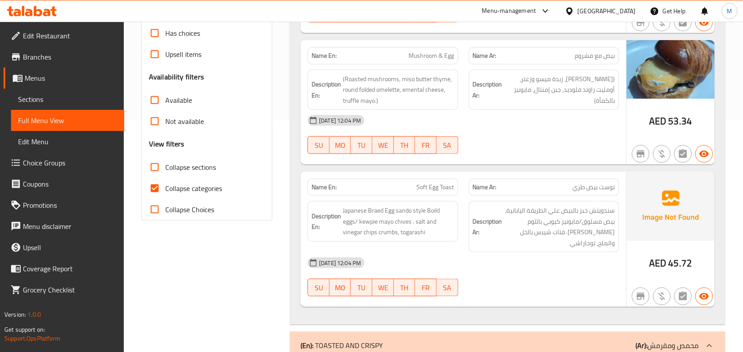
scroll to position [235, 0]
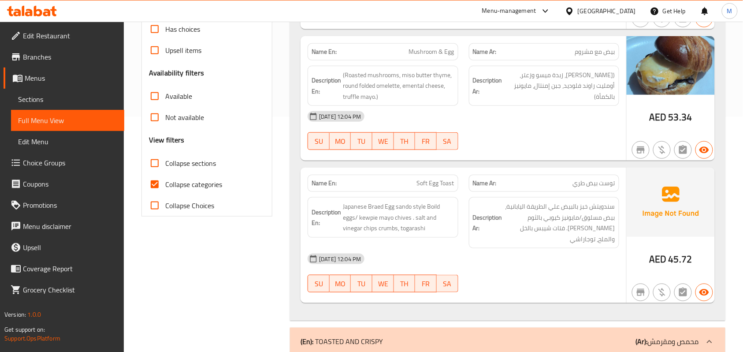
click at [196, 181] on span "Collapse categories" at bounding box center [193, 184] width 57 height 11
click at [165, 181] on input "Collapse categories" at bounding box center [154, 184] width 21 height 21
checkbox input "false"
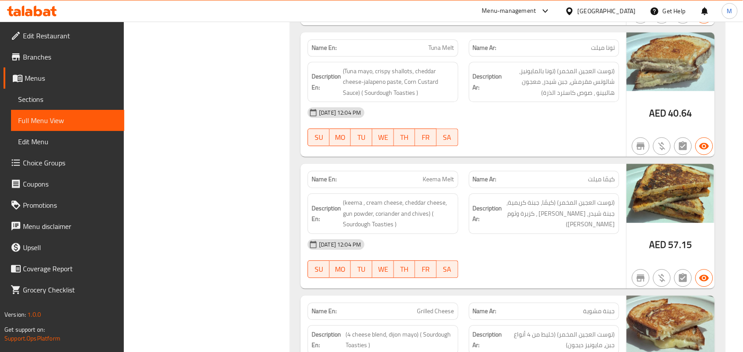
scroll to position [822, 0]
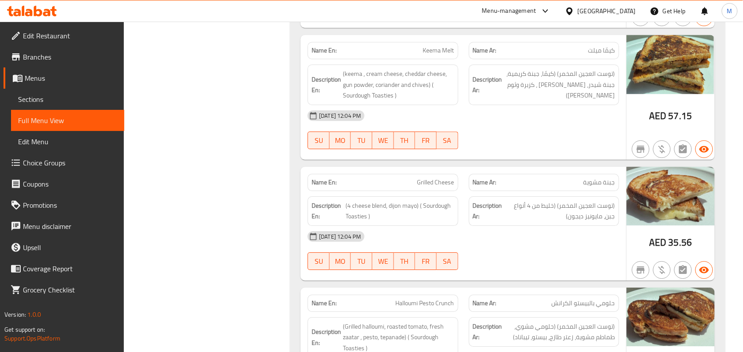
click at [547, 88] on div "Description Ar: (توست العجين المخمر) (كيمّا، جبنة كريمية، جبنة شيدر، جن باودر ،…" at bounding box center [544, 84] width 161 height 51
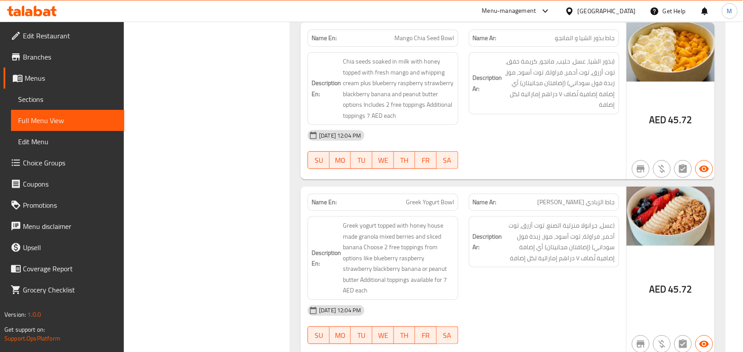
scroll to position [3584, 0]
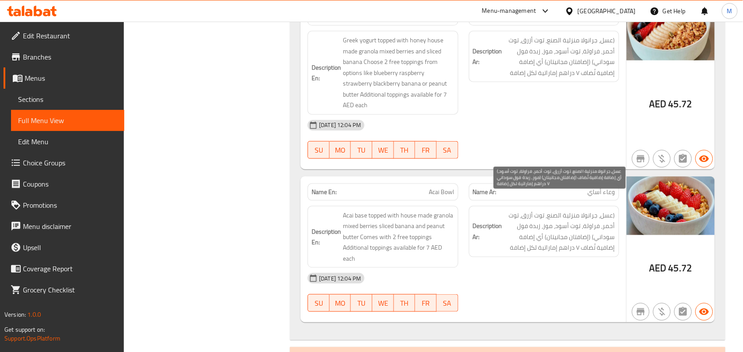
click at [506, 221] on span "(عسل، جرانولا منزلية الصنع، توت أزرق، توت أحمر، فراولة، توت أسود، موز، زبدة فول…" at bounding box center [559, 231] width 111 height 43
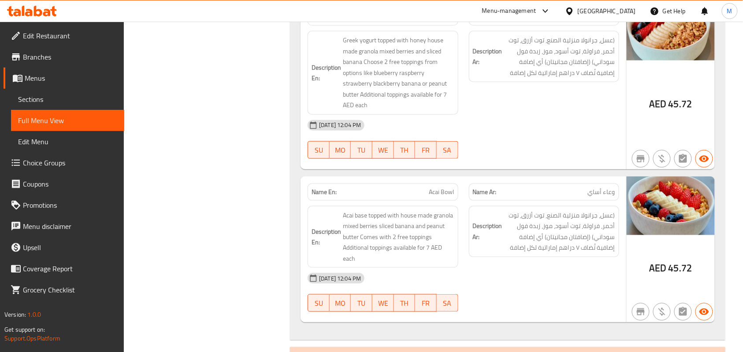
scroll to position [3349, 0]
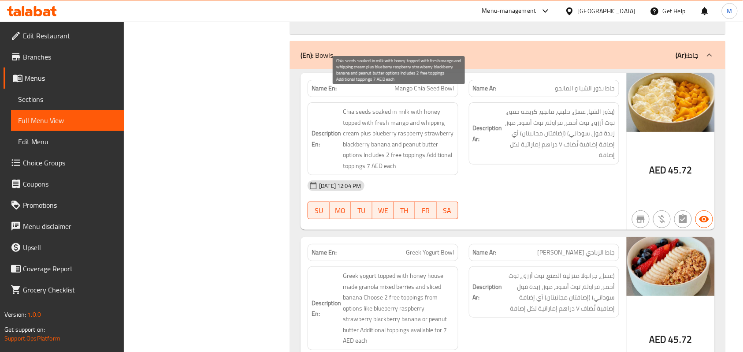
click at [453, 139] on span "Chia seeds soaked in milk with honey topped with fresh mango and whipping cream…" at bounding box center [398, 138] width 111 height 65
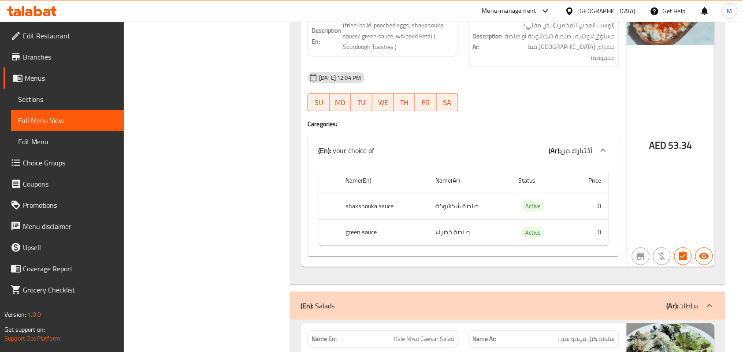
scroll to position [2056, 0]
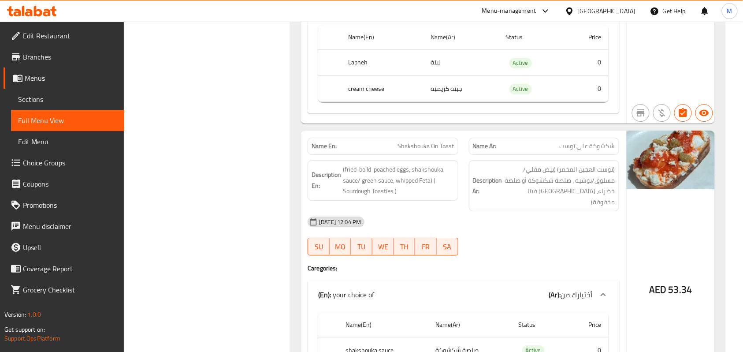
click at [533, 186] on div "Description Ar: (توست العجين المخمر) (بيض مقلي/مسلوق/بوشيه ، صلصة شكشوكة أو صلص…" at bounding box center [544, 185] width 150 height 51
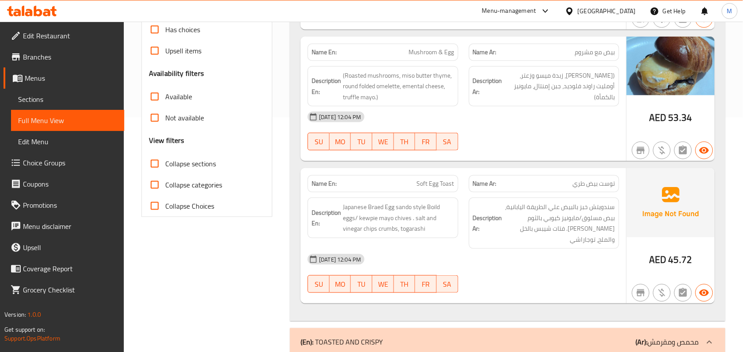
scroll to position [235, 0]
click at [52, 67] on link "Menus" at bounding box center [64, 77] width 121 height 21
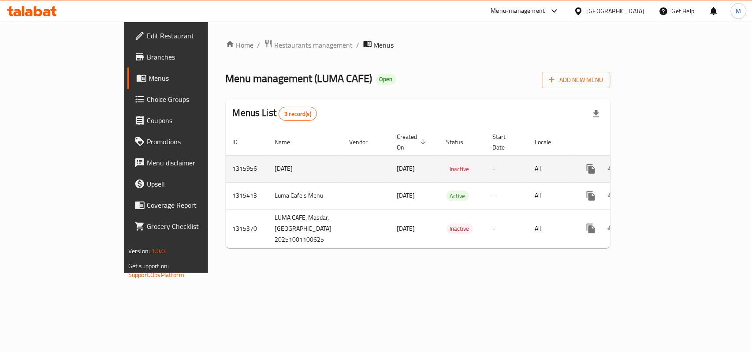
click at [226, 161] on td "1315956" at bounding box center [247, 168] width 42 height 27
copy td "1315956"
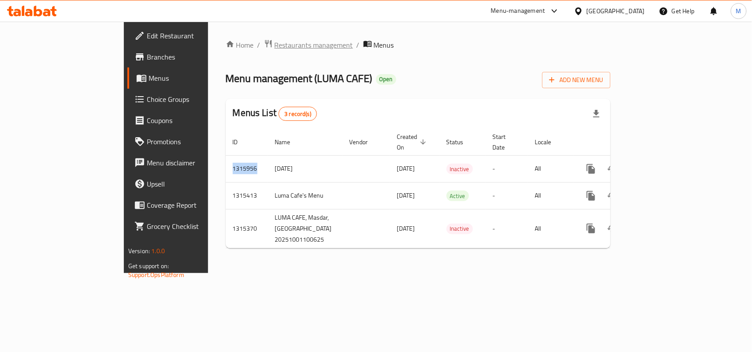
click at [275, 43] on span "Restaurants management" at bounding box center [314, 45] width 78 height 11
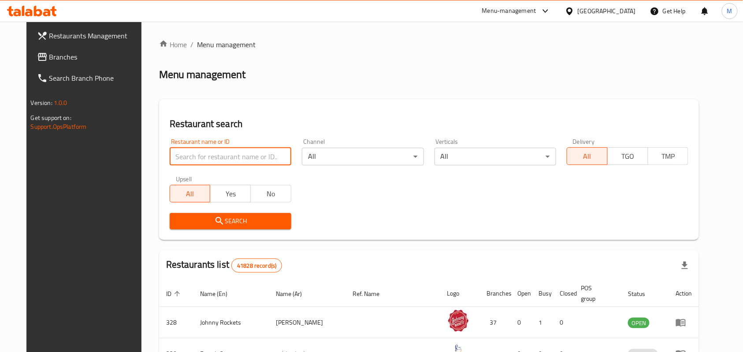
click at [213, 157] on input "search" at bounding box center [231, 157] width 122 height 18
paste input "778468"
type input "778468"
click button "Search" at bounding box center [231, 221] width 122 height 16
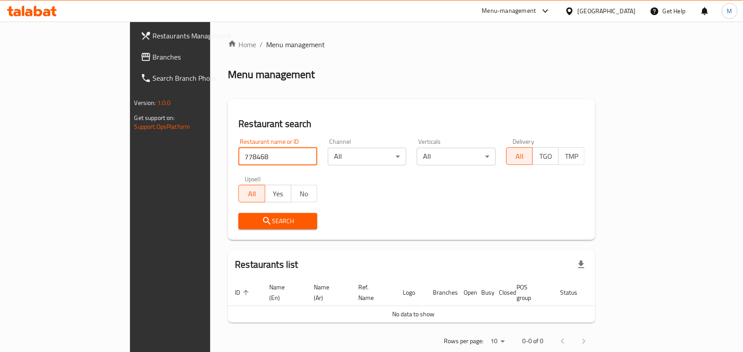
scroll to position [9, 0]
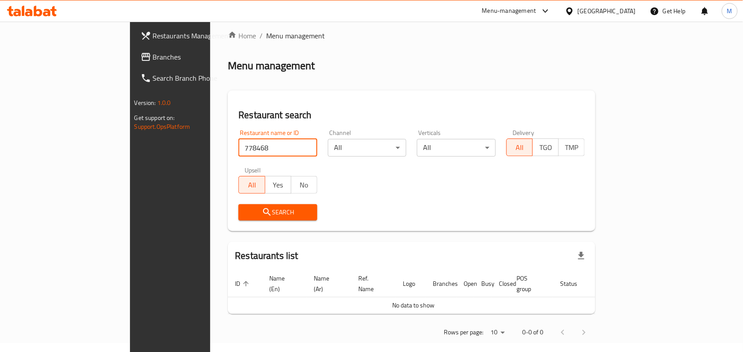
click at [153, 62] on span "Branches" at bounding box center [200, 57] width 94 height 11
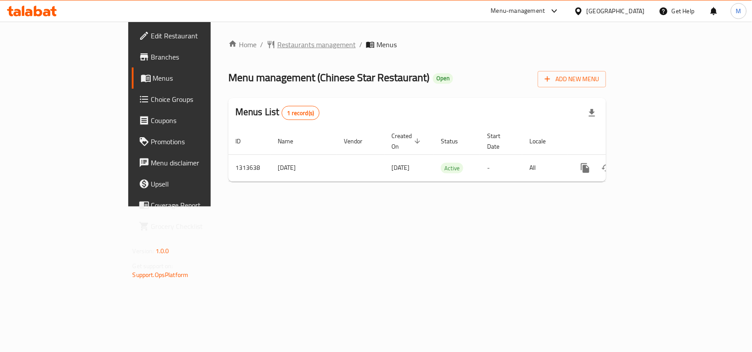
click at [277, 43] on span "Restaurants management" at bounding box center [316, 44] width 78 height 11
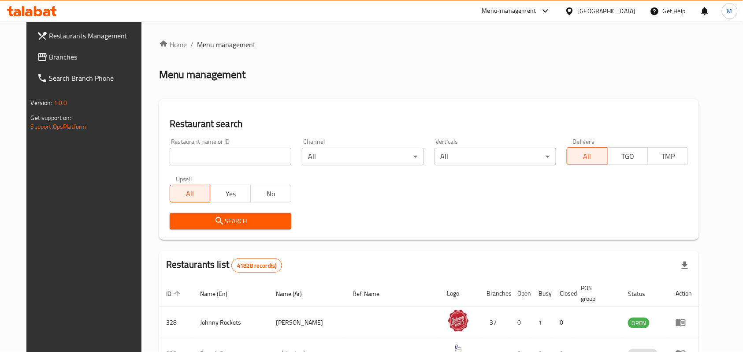
click at [210, 158] on input "search" at bounding box center [231, 157] width 122 height 18
paste input "LUMA CAFE"
type input "LUMA CAFE"
click button "Search" at bounding box center [231, 221] width 122 height 16
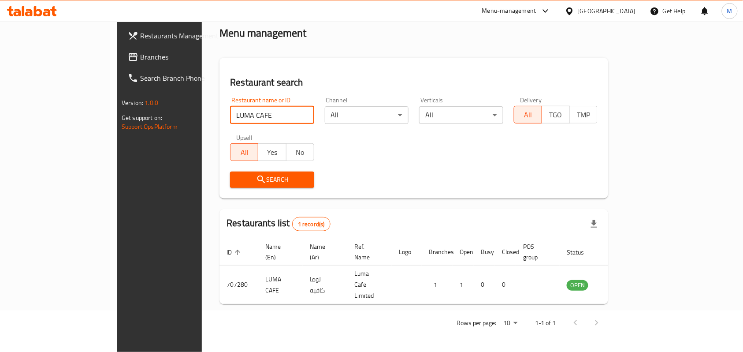
scroll to position [25, 0]
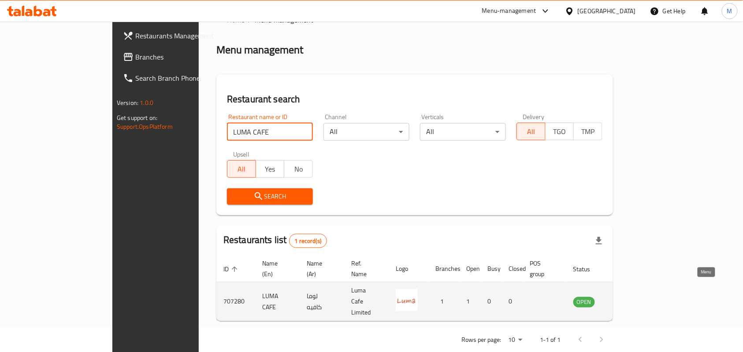
click at [630, 296] on icon "enhanced table" at bounding box center [625, 301] width 11 height 11
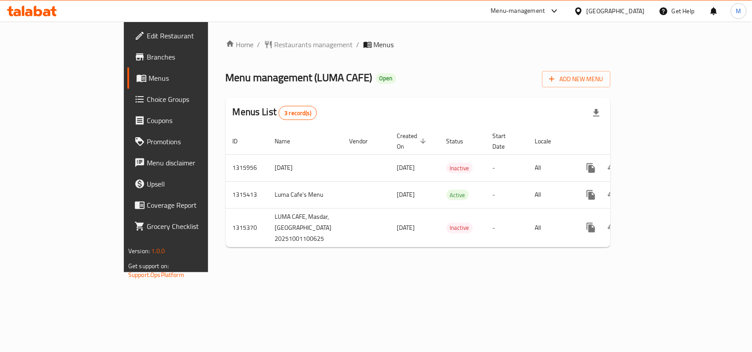
click at [147, 96] on span "Choice Groups" at bounding box center [195, 99] width 96 height 11
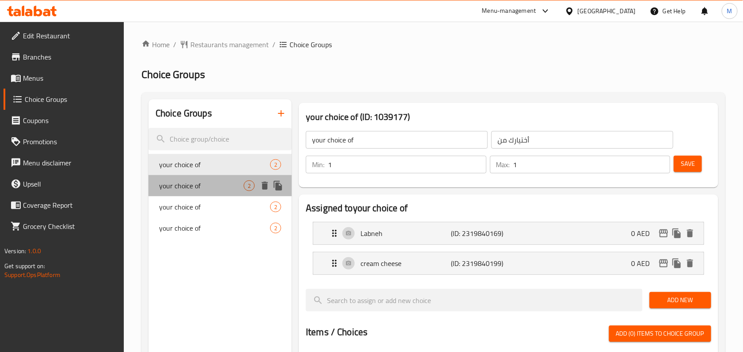
click at [194, 189] on span "your choice of" at bounding box center [201, 185] width 85 height 11
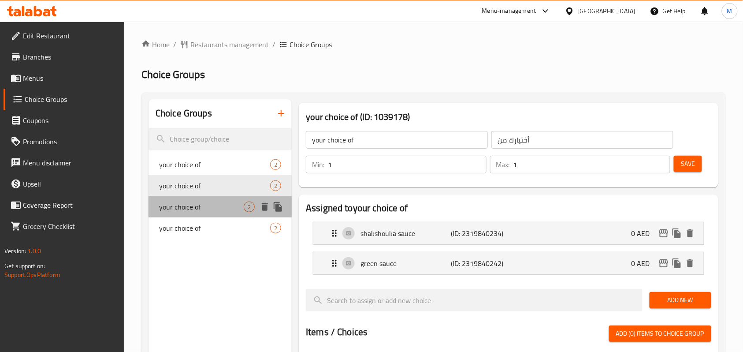
click at [191, 205] on span "your choice of" at bounding box center [201, 206] width 85 height 11
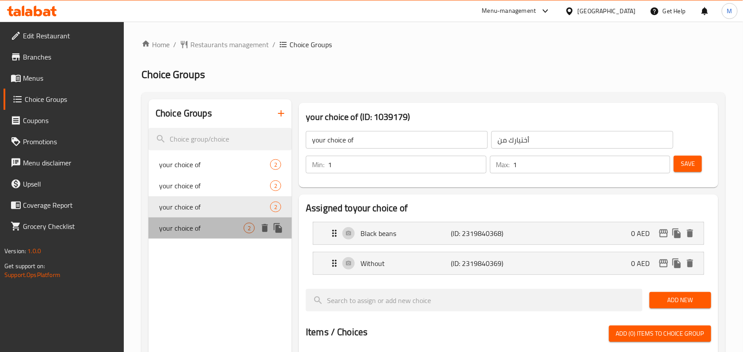
click at [186, 230] on span "your choice of" at bounding box center [201, 228] width 85 height 11
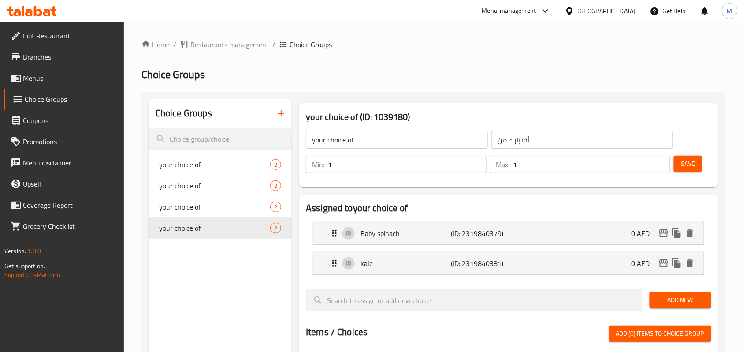
click at [283, 118] on icon "button" at bounding box center [281, 113] width 11 height 11
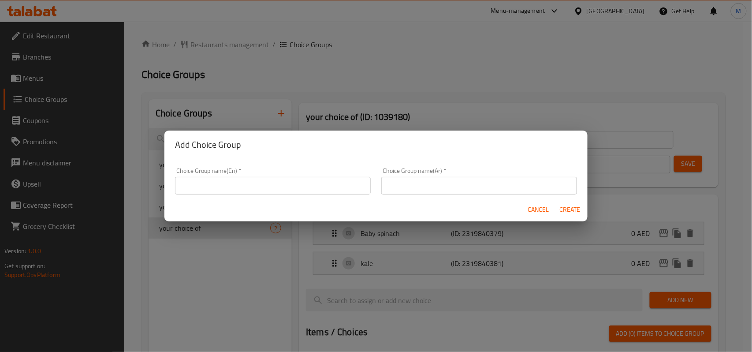
click at [413, 180] on input "text" at bounding box center [479, 186] width 196 height 18
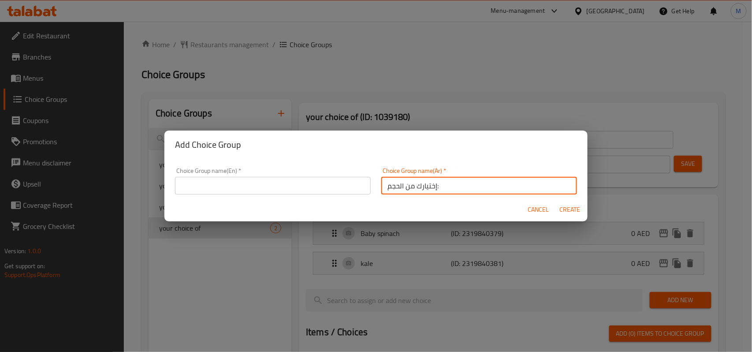
click at [389, 189] on input "إختيارك من الحجم:" at bounding box center [479, 186] width 196 height 18
type input "إختيارك من:"
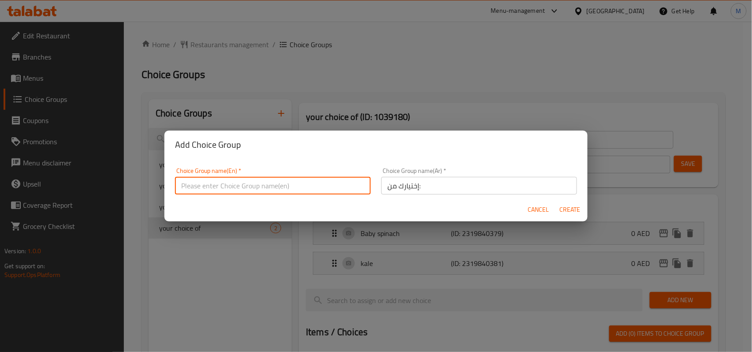
click at [277, 188] on input "text" at bounding box center [273, 186] width 196 height 18
type input "Your Choice Of:"
click at [295, 152] on h2 "Add Choice Group" at bounding box center [376, 145] width 402 height 14
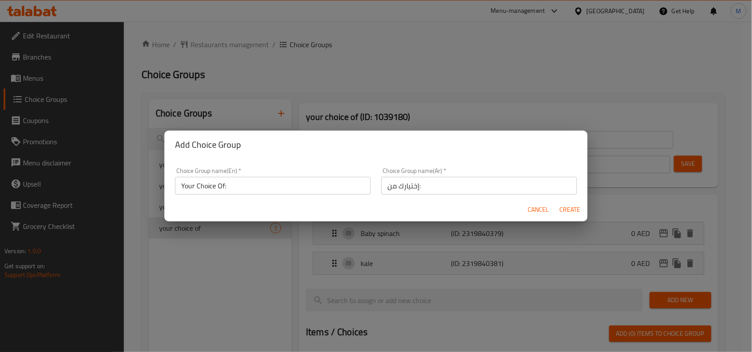
click at [263, 185] on input "Your Choice Of:" at bounding box center [273, 186] width 196 height 18
click at [283, 158] on div "Add Choice Group" at bounding box center [375, 144] width 423 height 28
click at [572, 212] on span "Create" at bounding box center [569, 209] width 21 height 11
type input "Your Choice Of:"
type input "إختيارك من:"
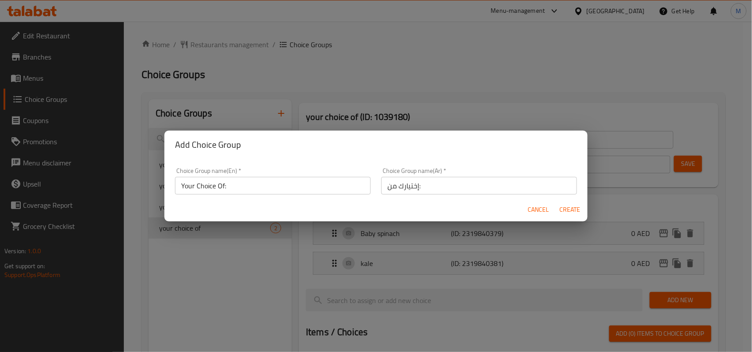
type input "0"
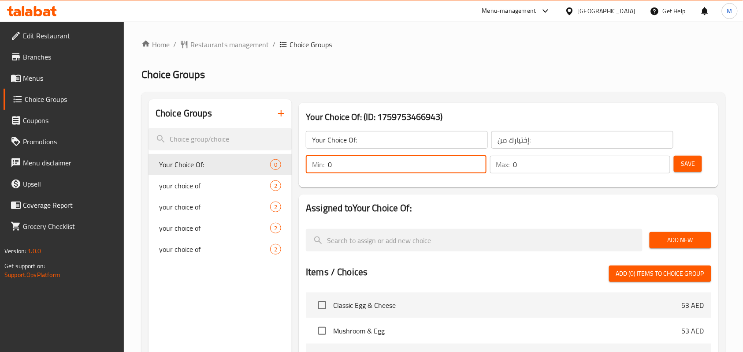
drag, startPoint x: 332, startPoint y: 163, endPoint x: 311, endPoint y: 163, distance: 21.6
click at [311, 163] on div "Min: 0 ​" at bounding box center [396, 165] width 181 height 18
type input "1"
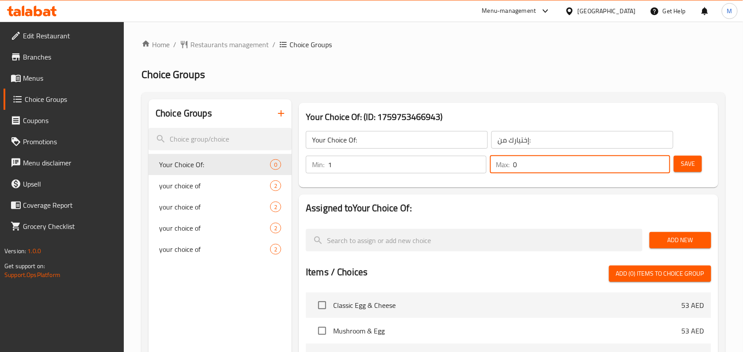
drag, startPoint x: 537, startPoint y: 168, endPoint x: 502, endPoint y: 164, distance: 34.6
click at [502, 164] on div "Max: 0 ​" at bounding box center [580, 165] width 181 height 18
type input "1"
click at [695, 168] on span "Save" at bounding box center [688, 163] width 14 height 11
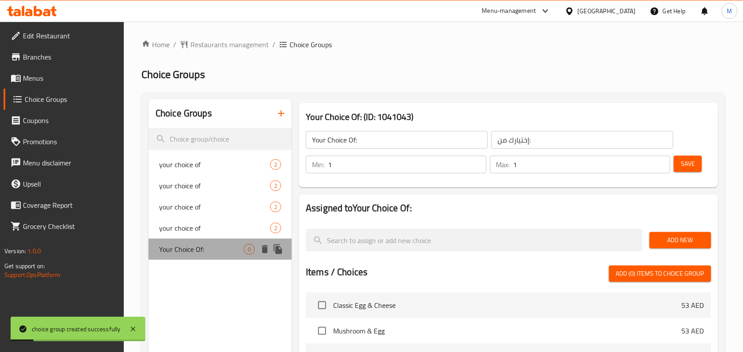
click at [193, 247] on span "Your Choice Of:" at bounding box center [201, 249] width 85 height 11
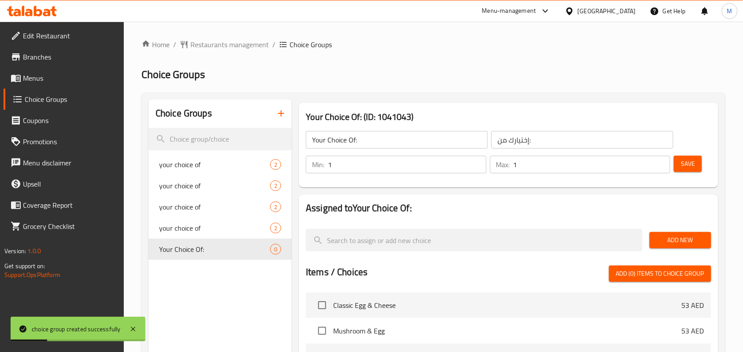
click at [660, 234] on button "Add New" at bounding box center [681, 240] width 62 height 16
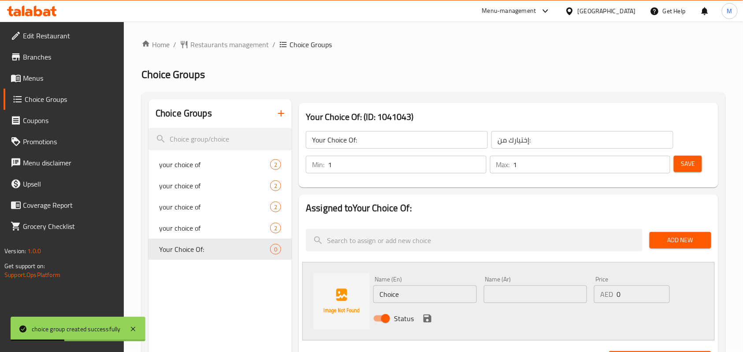
click at [391, 289] on input "Choice" at bounding box center [424, 294] width 103 height 18
type input "Hot"
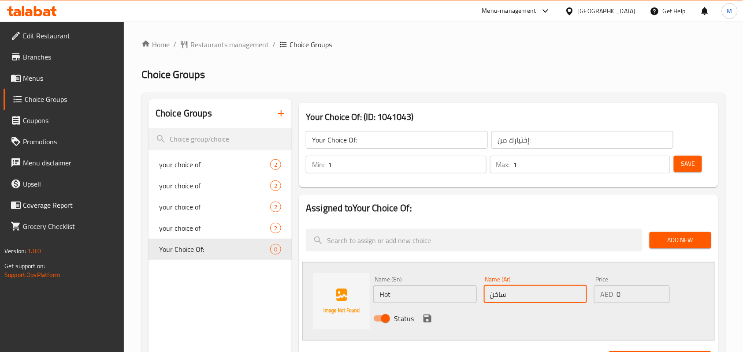
type input "ساخن"
click at [425, 318] on icon "save" at bounding box center [428, 318] width 8 height 8
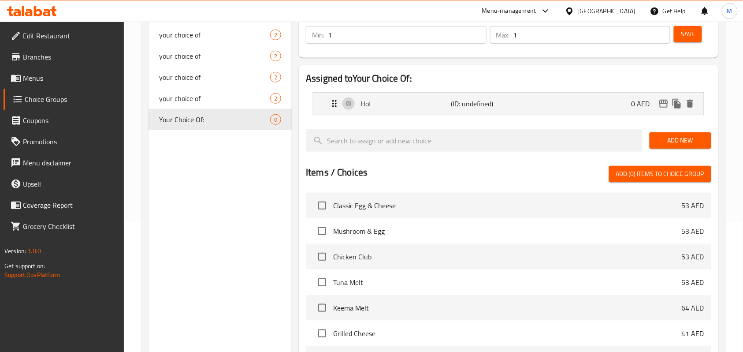
scroll to position [176, 0]
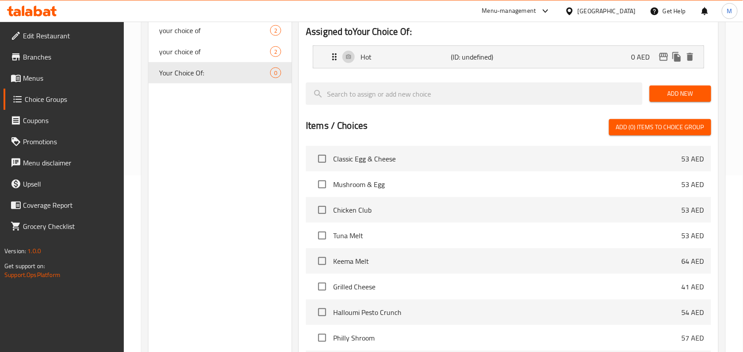
click at [680, 97] on span "Add New" at bounding box center [681, 93] width 48 height 11
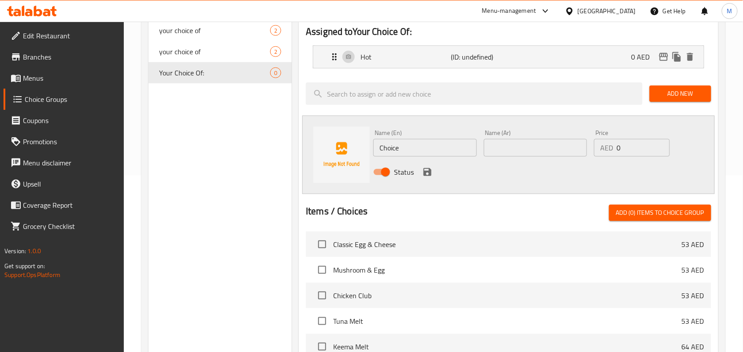
click at [393, 149] on input "Choice" at bounding box center [424, 148] width 103 height 18
type input "بارد"
click at [393, 149] on input "Choice" at bounding box center [424, 148] width 103 height 18
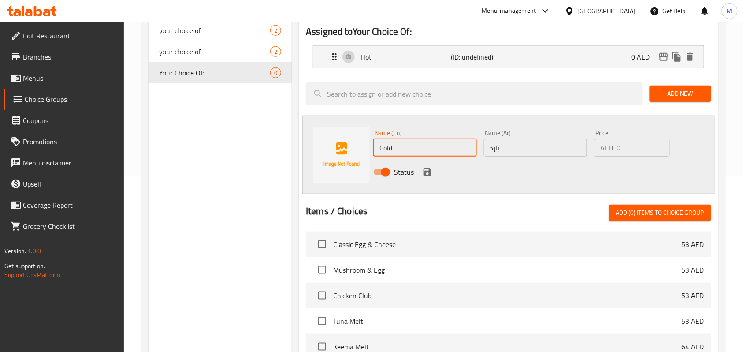
type input "Cold"
click at [716, 147] on div "Assigned to Your Choice Of: Hot (ID: undefined) 0 AED Name (En) Hot Name (En) N…" at bounding box center [509, 232] width 420 height 428
click at [427, 171] on icon "save" at bounding box center [428, 172] width 8 height 8
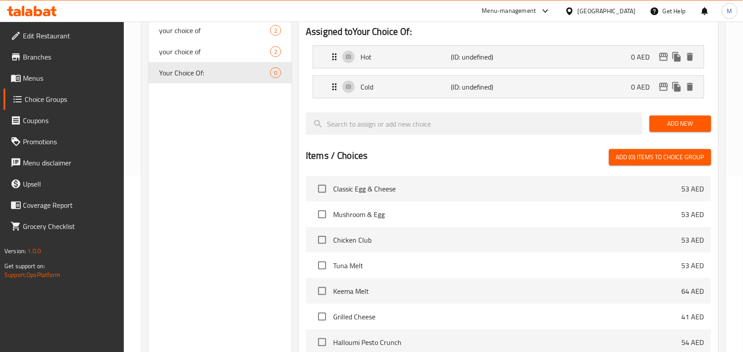
click at [681, 122] on span "Add New" at bounding box center [681, 123] width 48 height 11
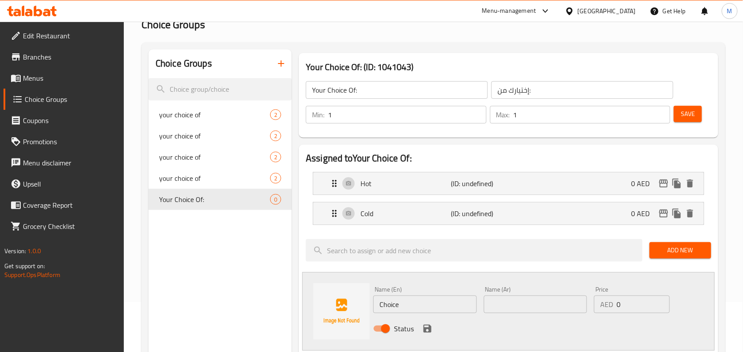
scroll to position [0, 0]
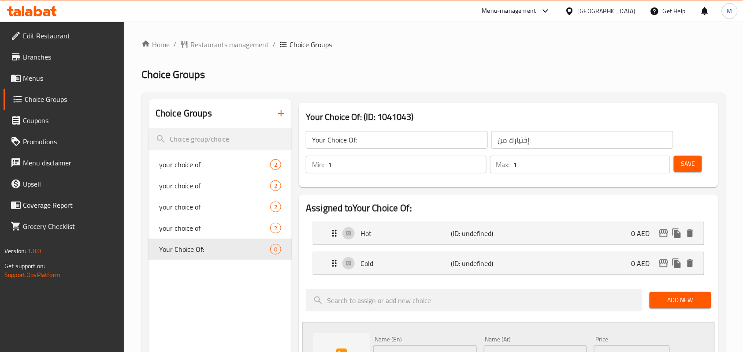
click at [698, 164] on button "Save" at bounding box center [688, 164] width 28 height 16
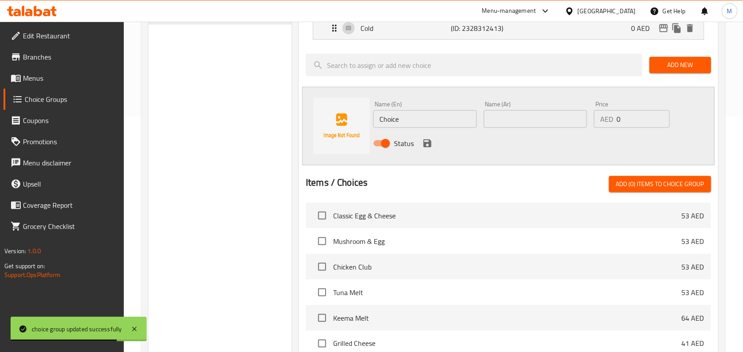
scroll to position [59, 0]
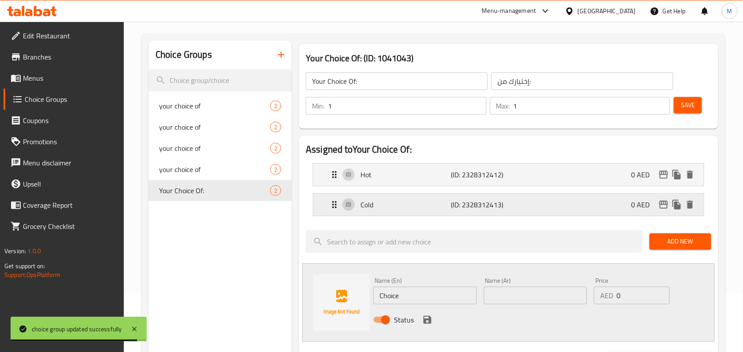
click at [374, 205] on p "Cold" at bounding box center [406, 204] width 90 height 11
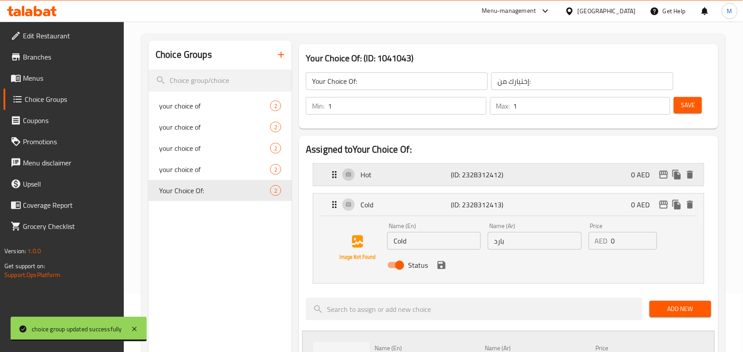
click at [401, 170] on p "Hot" at bounding box center [406, 174] width 90 height 11
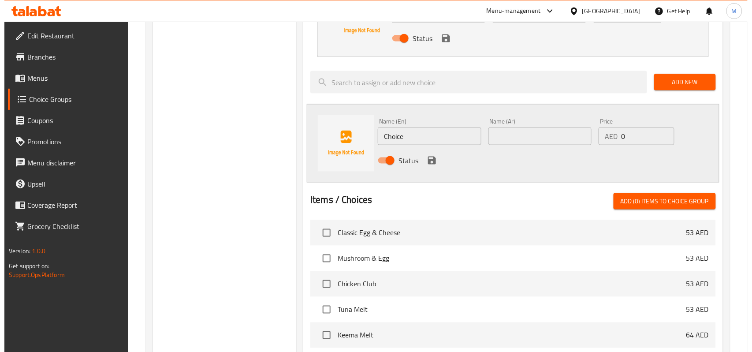
scroll to position [526, 0]
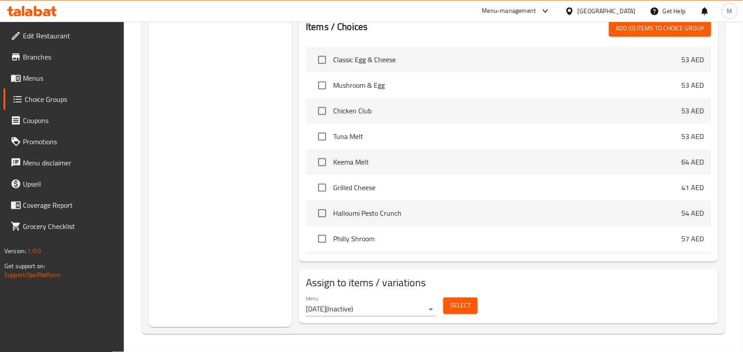
click at [457, 302] on span "Select" at bounding box center [460, 305] width 20 height 11
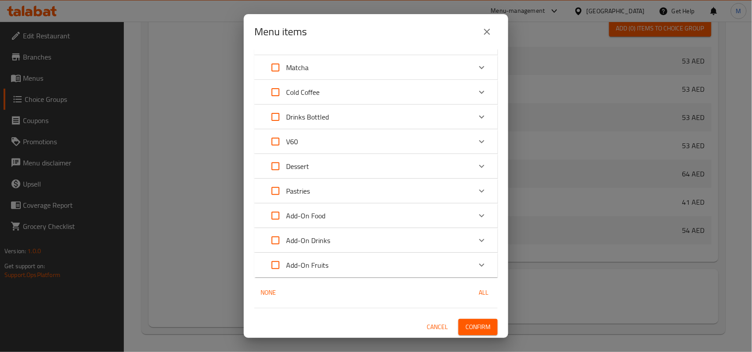
scroll to position [245, 0]
click at [270, 141] on input "Expand" at bounding box center [275, 140] width 21 height 21
checkbox input "true"
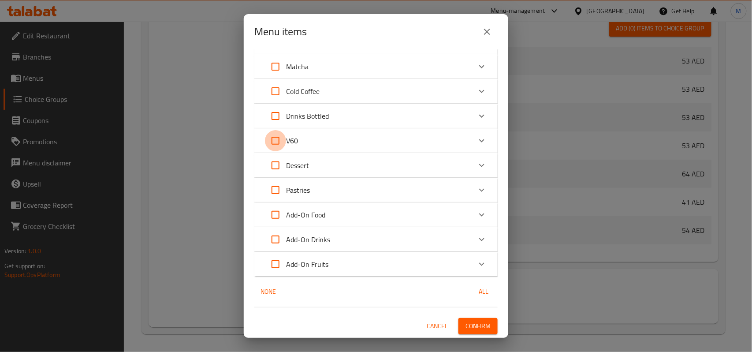
checkbox input "true"
click at [482, 145] on div "Expand" at bounding box center [481, 140] width 21 height 21
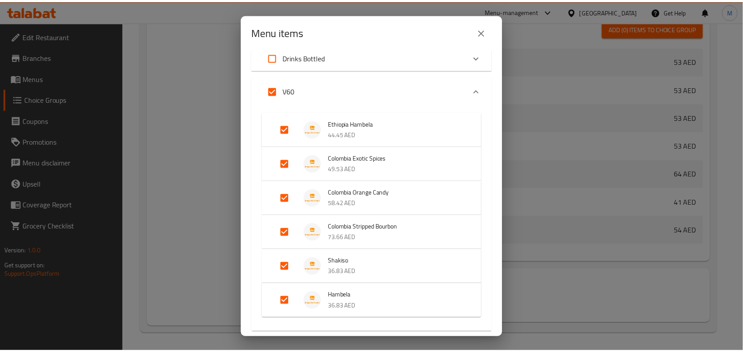
scroll to position [480, 0]
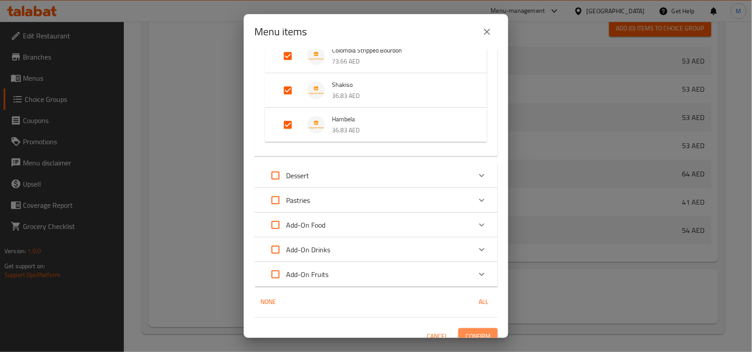
click at [471, 333] on span "Confirm" at bounding box center [477, 336] width 25 height 11
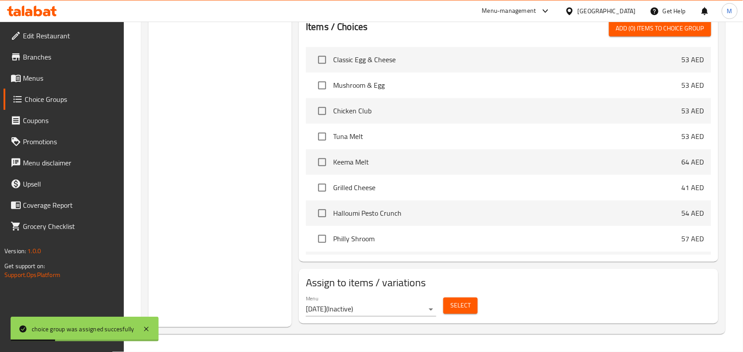
click at [43, 76] on span "Menus" at bounding box center [70, 78] width 94 height 11
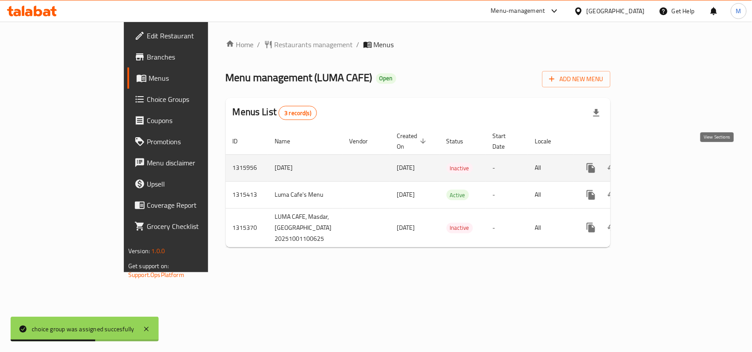
click at [665, 157] on link "enhanced table" at bounding box center [654, 167] width 21 height 21
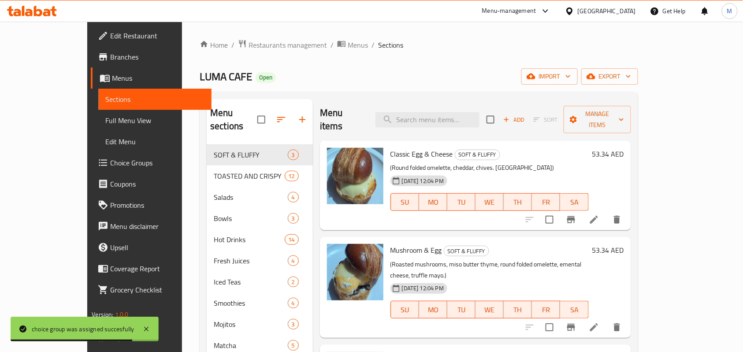
click at [105, 118] on span "Full Menu View" at bounding box center [154, 120] width 99 height 11
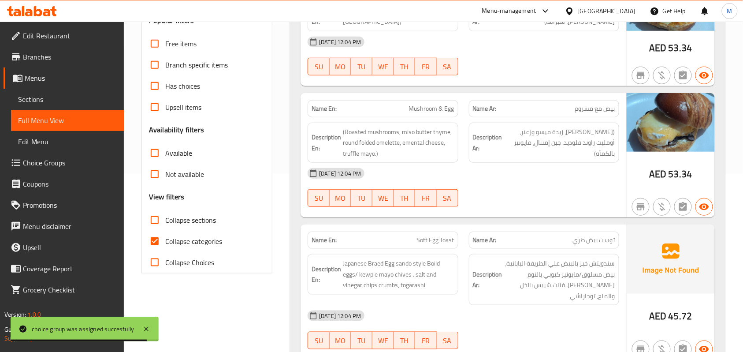
scroll to position [353, 0]
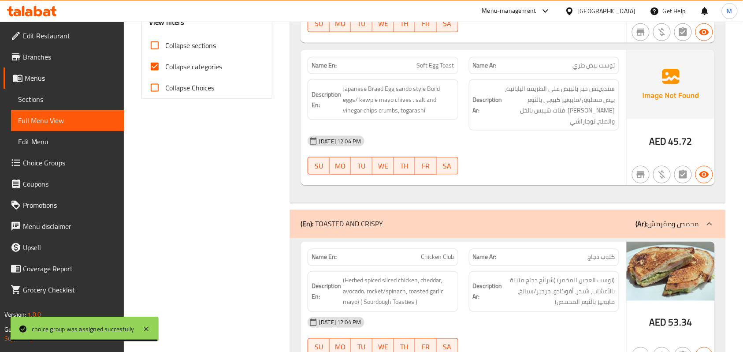
click at [193, 67] on span "Collapse categories" at bounding box center [193, 66] width 57 height 11
click at [165, 67] on input "Collapse categories" at bounding box center [154, 66] width 21 height 21
checkbox input "false"
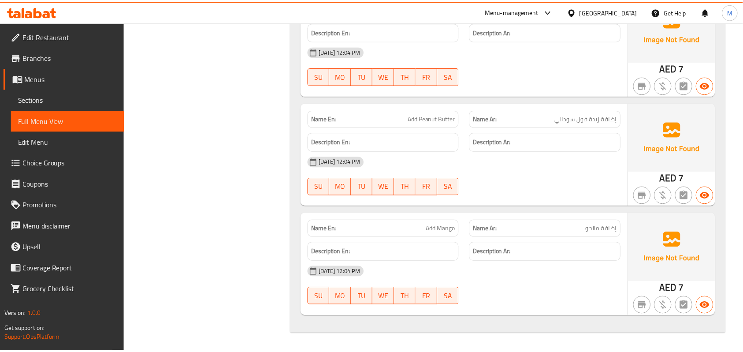
scroll to position [0, 0]
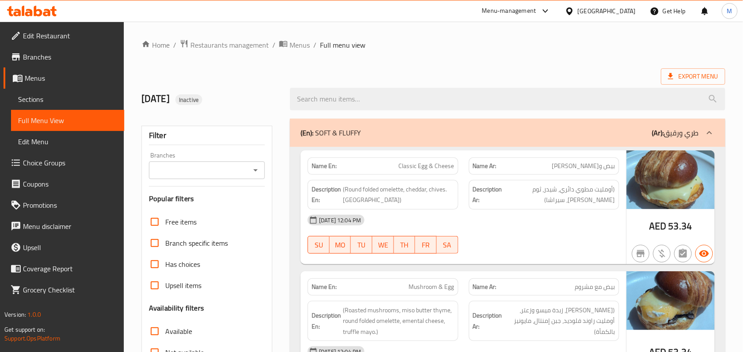
click at [422, 45] on ol "Home / Restaurants management / Menus / Full menu view" at bounding box center [433, 44] width 584 height 11
click at [54, 96] on span "Sections" at bounding box center [67, 99] width 99 height 11
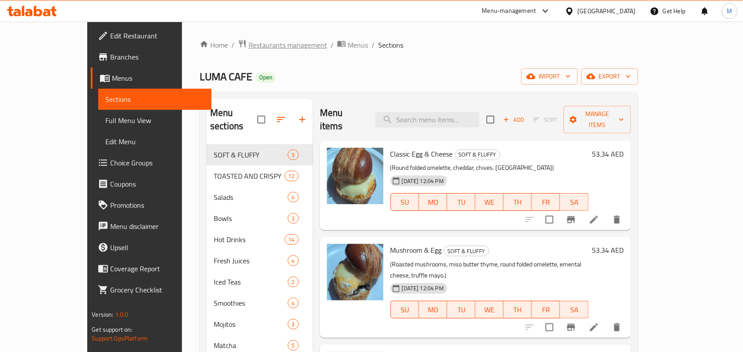
click at [249, 43] on span "Restaurants management" at bounding box center [288, 45] width 78 height 11
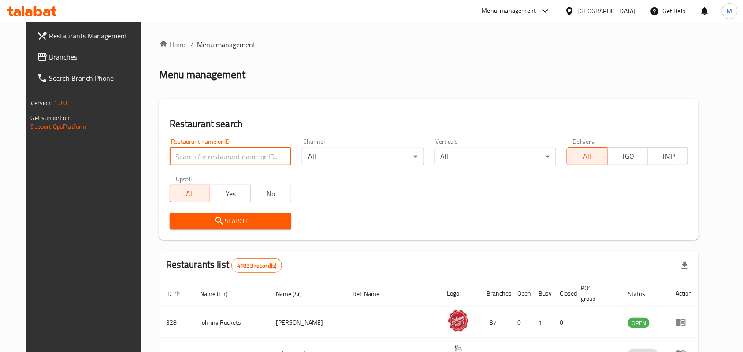
click at [227, 153] on input "search" at bounding box center [231, 157] width 122 height 18
paste input "Chinese Star Restaurant"
type input "Chinese Star Restaurant"
click button "Search" at bounding box center [231, 221] width 122 height 16
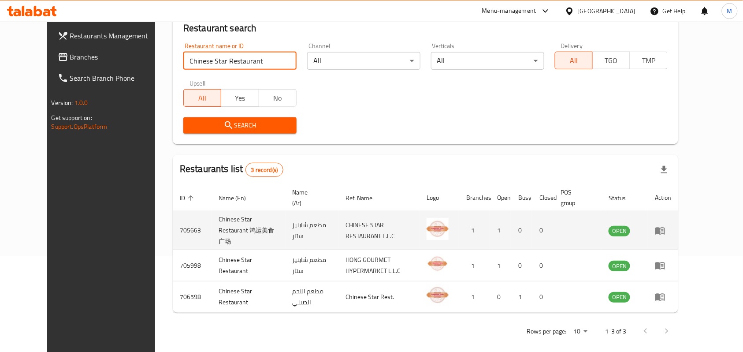
scroll to position [97, 0]
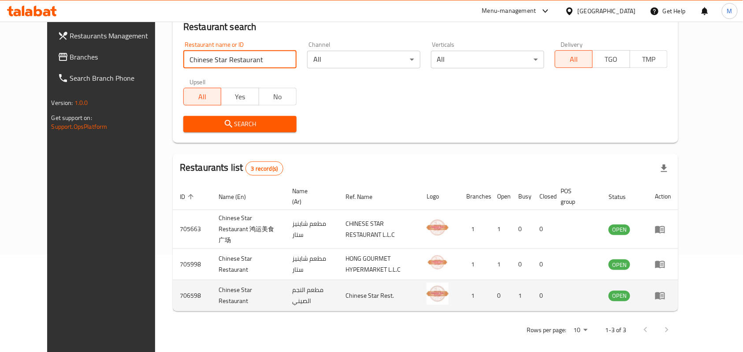
click at [664, 294] on icon "enhanced table" at bounding box center [662, 296] width 3 height 4
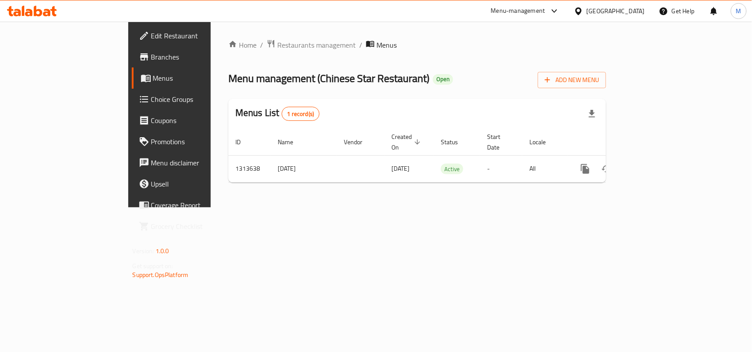
click at [403, 190] on div "Home / Restaurants management / Menus Menu management ( Chinese Star Restaurant…" at bounding box center [417, 115] width 413 height 186
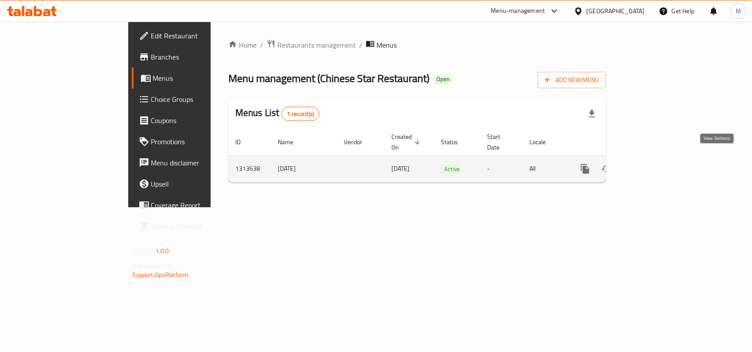
click at [654, 164] on icon "enhanced table" at bounding box center [648, 169] width 11 height 11
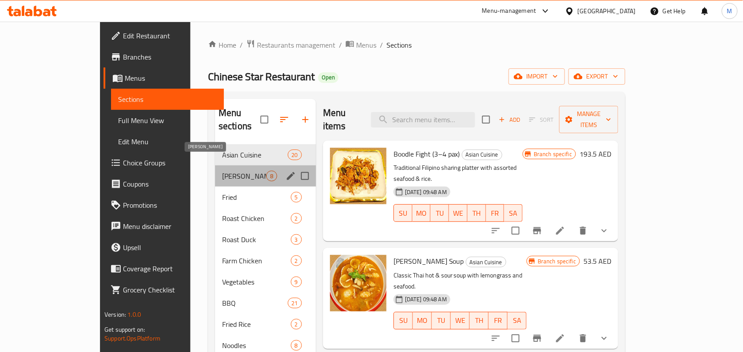
click at [222, 171] on span "Mala Tang" at bounding box center [244, 176] width 44 height 11
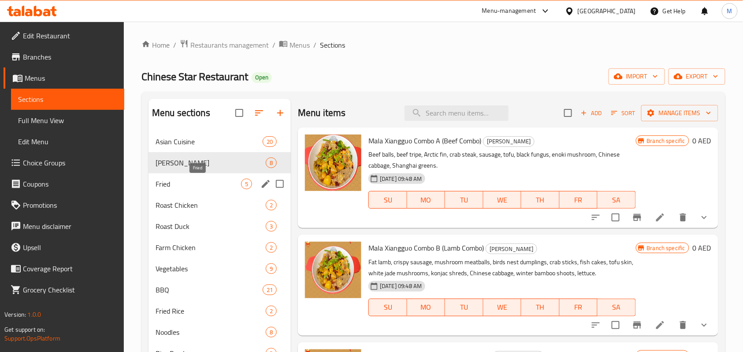
click at [181, 186] on span "Fried" at bounding box center [199, 184] width 86 height 11
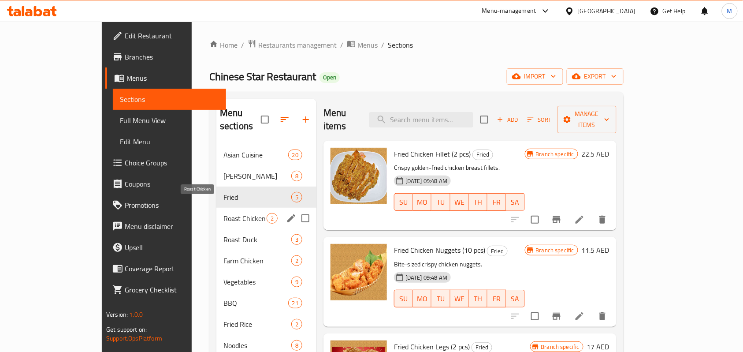
click at [223, 213] on span "Roast Chicken" at bounding box center [244, 218] width 43 height 11
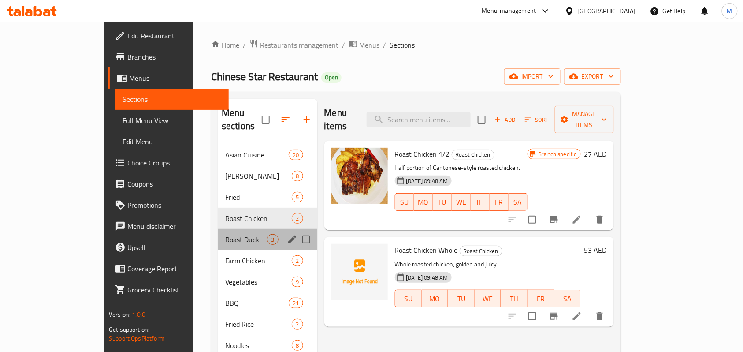
click at [218, 233] on div "Roast Duck 3" at bounding box center [267, 239] width 99 height 21
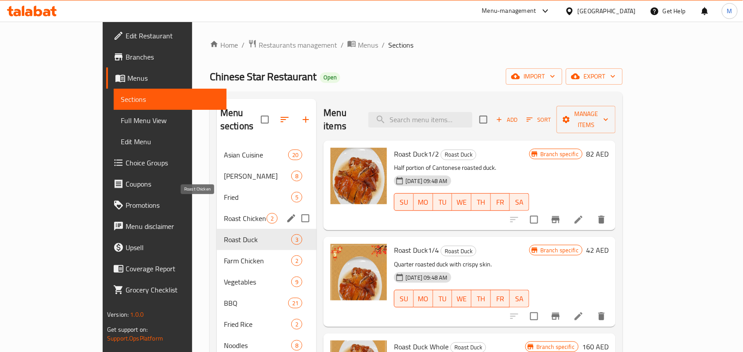
click at [224, 213] on span "Roast Chicken" at bounding box center [245, 218] width 43 height 11
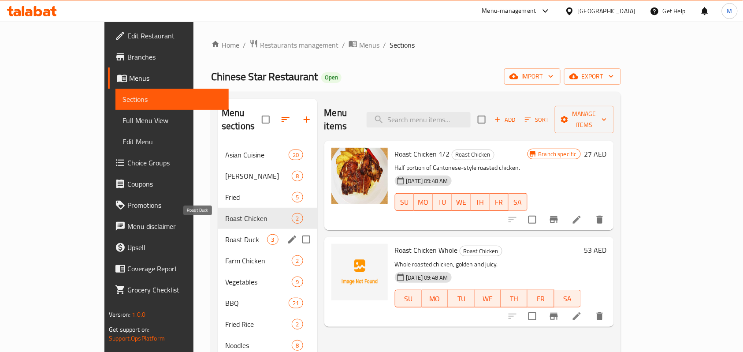
click at [225, 234] on span "Roast Duck" at bounding box center [246, 239] width 42 height 11
